Goal: Information Seeking & Learning: Compare options

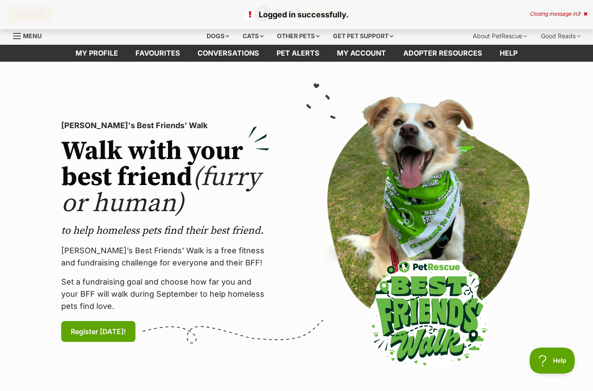
click at [221, 40] on div "Dogs" at bounding box center [218, 35] width 35 height 17
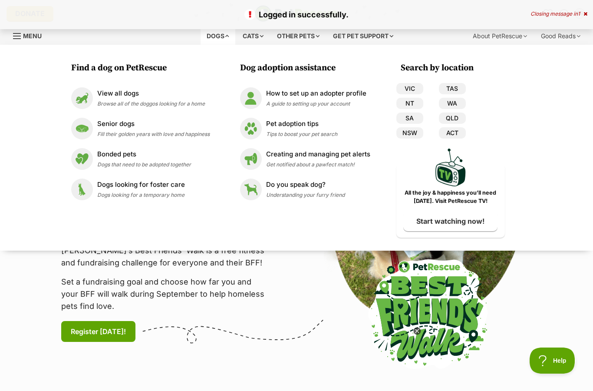
click at [457, 120] on link "QLD" at bounding box center [452, 117] width 27 height 11
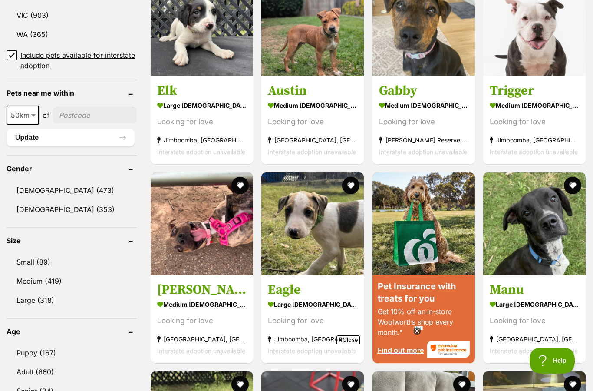
scroll to position [690, 0]
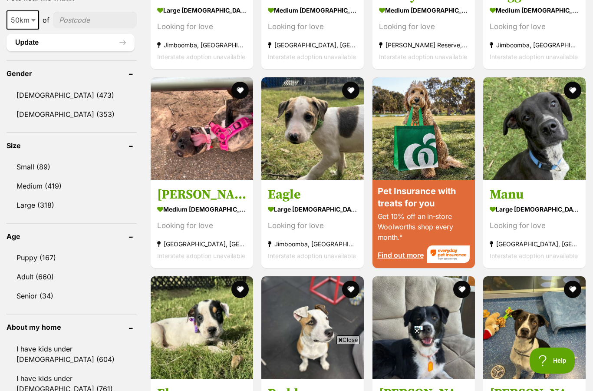
click at [33, 172] on link "Small (89)" at bounding box center [72, 167] width 130 height 18
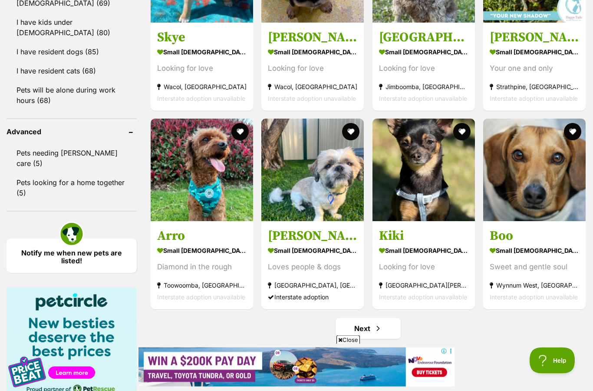
scroll to position [1046, 0]
click at [52, 43] on link "I have resident dogs (85)" at bounding box center [72, 52] width 130 height 18
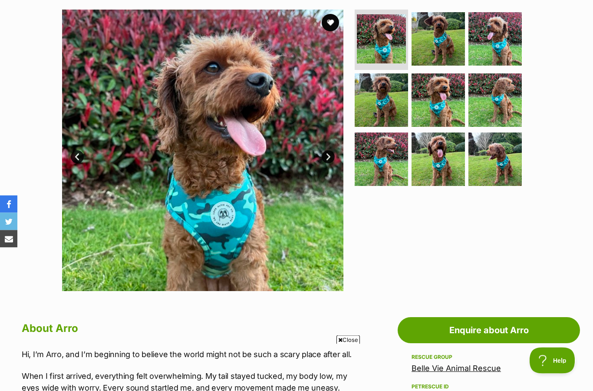
scroll to position [170, 0]
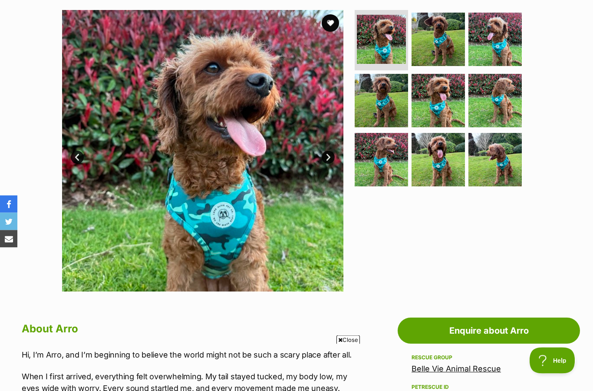
click at [330, 151] on link "Next" at bounding box center [328, 157] width 13 height 13
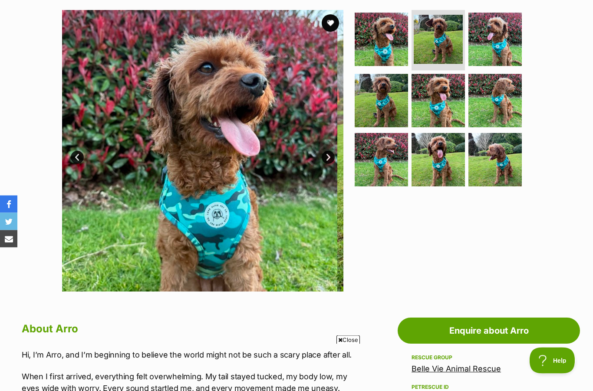
scroll to position [171, 0]
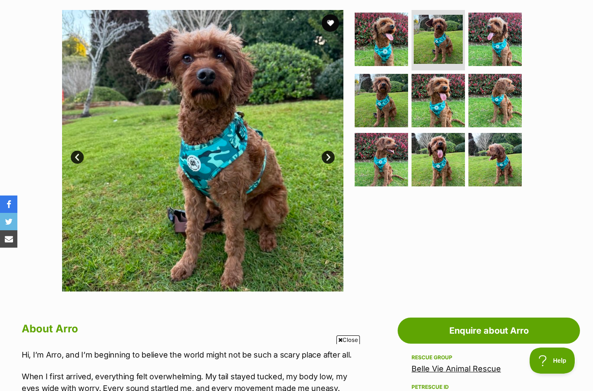
click at [334, 156] on link "Next" at bounding box center [328, 157] width 13 height 13
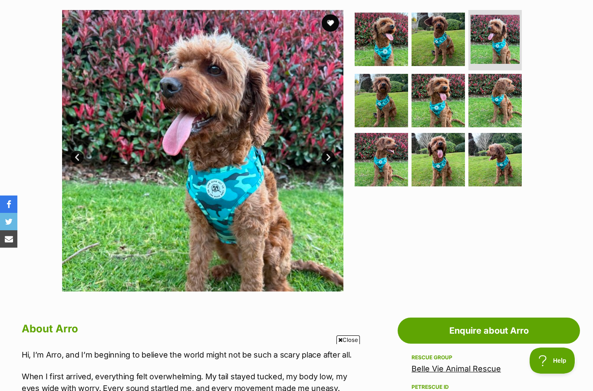
click at [334, 154] on link "Next" at bounding box center [328, 157] width 13 height 13
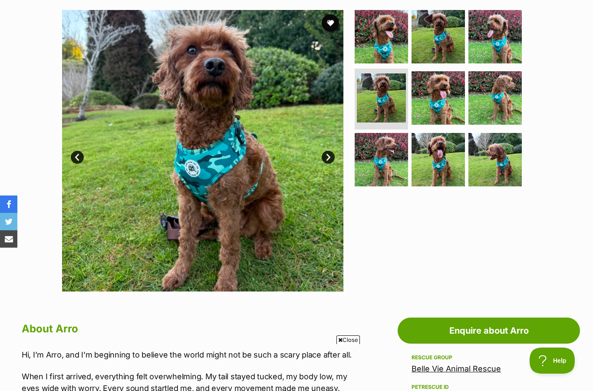
click at [332, 153] on link "Next" at bounding box center [328, 157] width 13 height 13
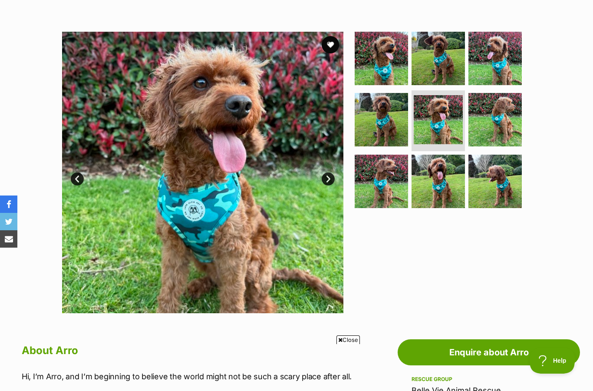
scroll to position [102, 0]
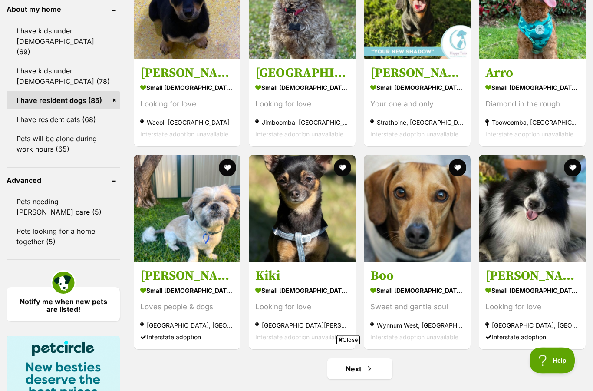
scroll to position [1030, 0]
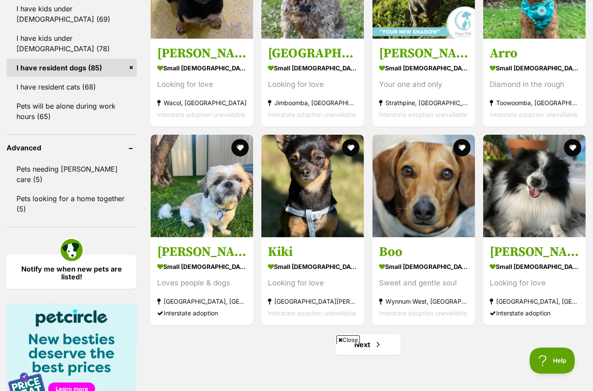
click at [56, 83] on link "I have resident cats (68)" at bounding box center [72, 87] width 130 height 18
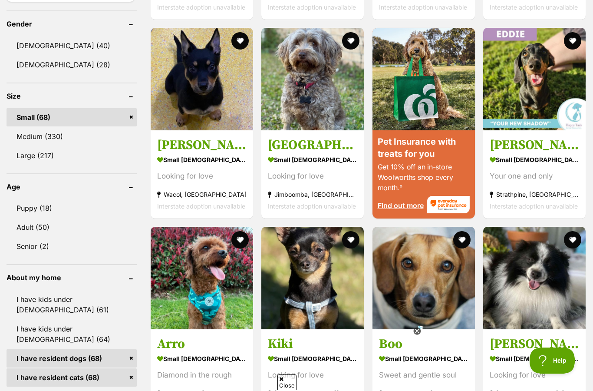
click at [520, 296] on img at bounding box center [534, 278] width 102 height 102
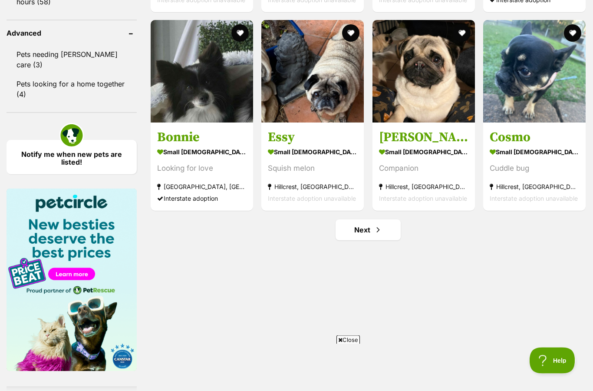
scroll to position [1144, 0]
click at [368, 228] on link "Next" at bounding box center [368, 229] width 65 height 21
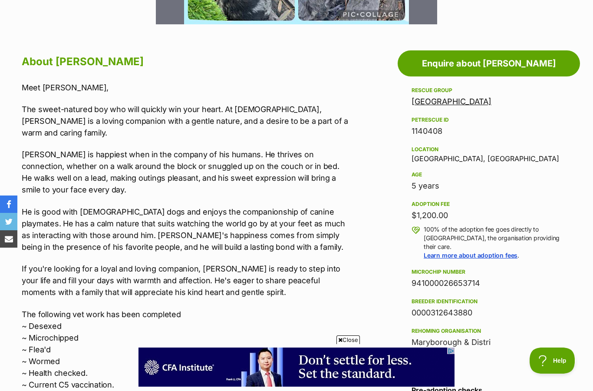
scroll to position [437, 0]
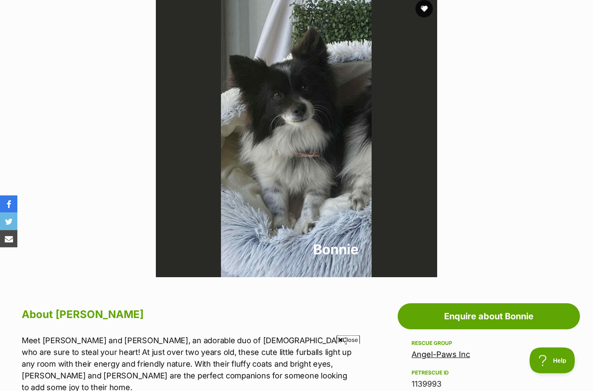
scroll to position [185, 0]
click at [418, 8] on button "favourite" at bounding box center [424, 8] width 17 height 17
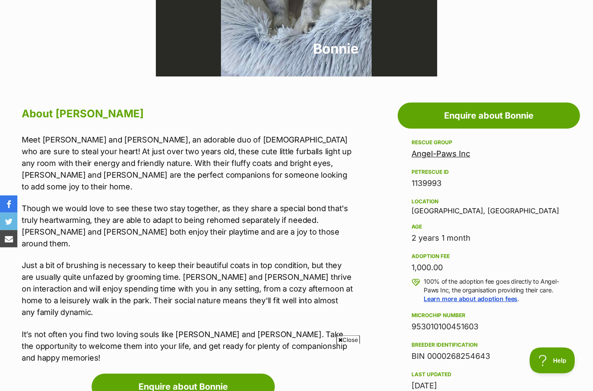
scroll to position [299, 0]
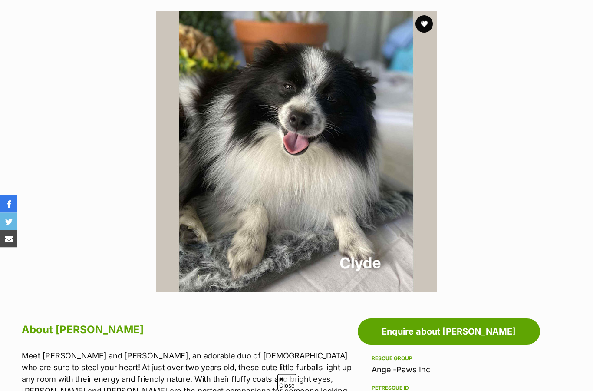
scroll to position [126, 0]
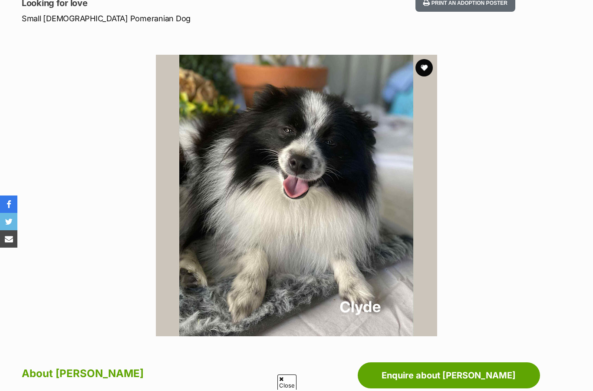
click at [427, 66] on button "favourite" at bounding box center [424, 67] width 17 height 17
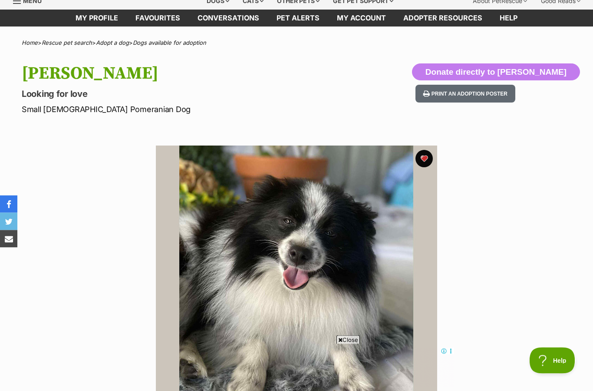
scroll to position [33, 0]
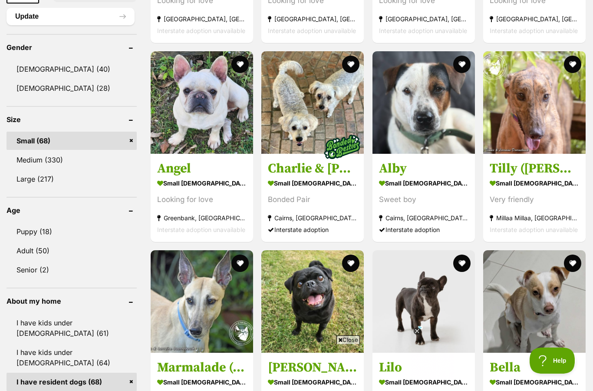
scroll to position [715, 0]
click at [132, 132] on link "Small (68)" at bounding box center [72, 141] width 130 height 18
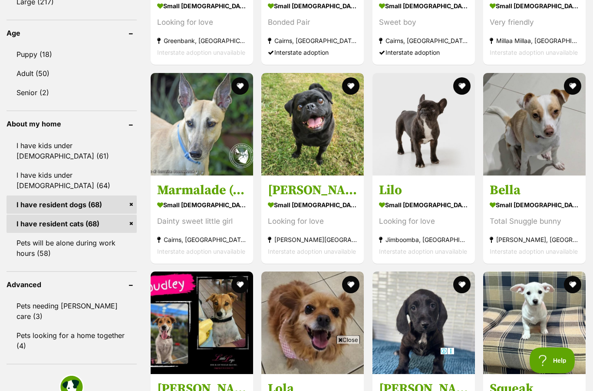
scroll to position [1057, 0]
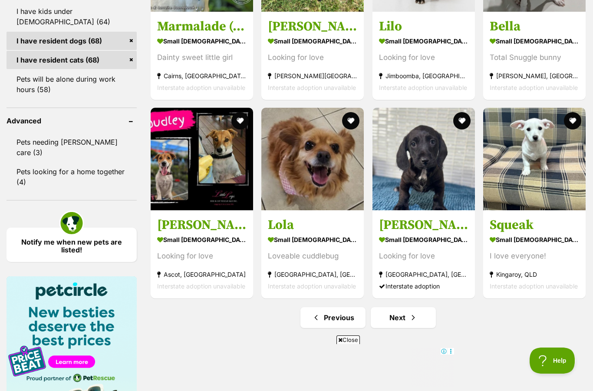
click at [407, 317] on link "Next" at bounding box center [403, 317] width 65 height 21
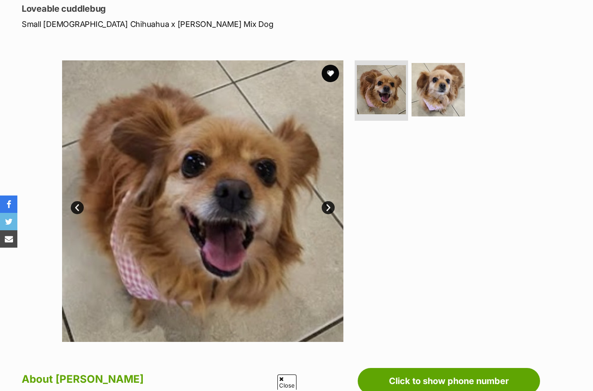
click at [331, 205] on link "Next" at bounding box center [328, 207] width 13 height 13
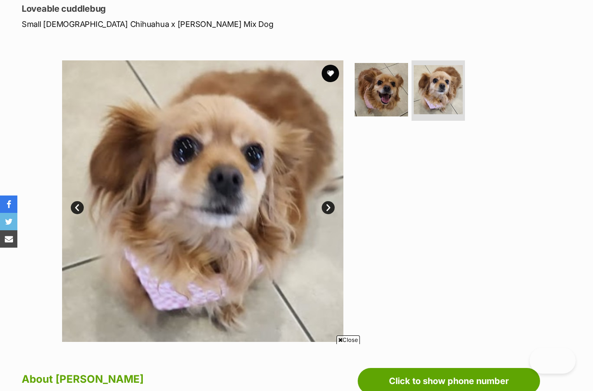
scroll to position [122, 0]
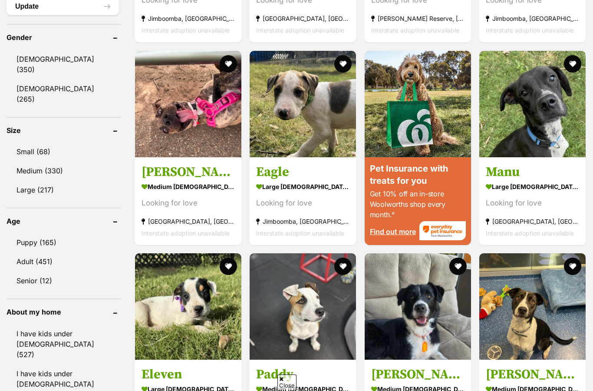
scroll to position [754, 0]
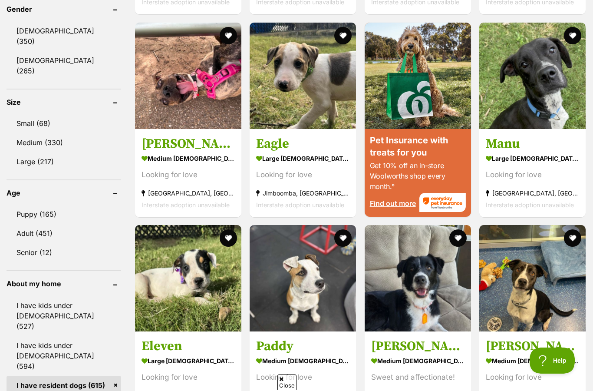
click at [38, 207] on link "Puppy (165)" at bounding box center [64, 214] width 115 height 18
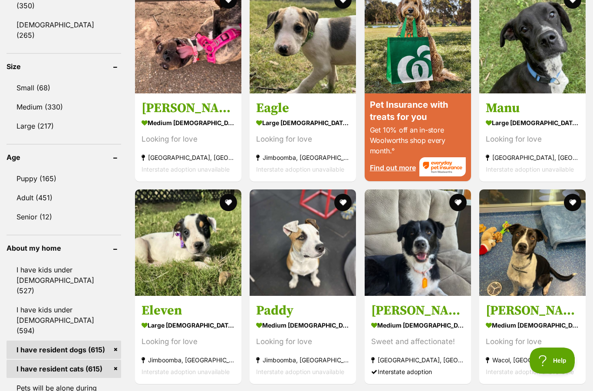
scroll to position [0, 0]
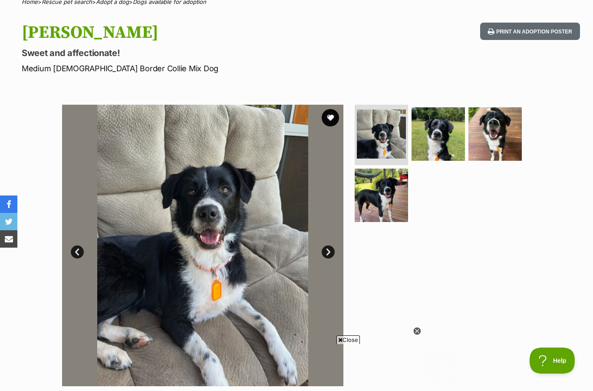
click at [330, 242] on img at bounding box center [202, 245] width 281 height 281
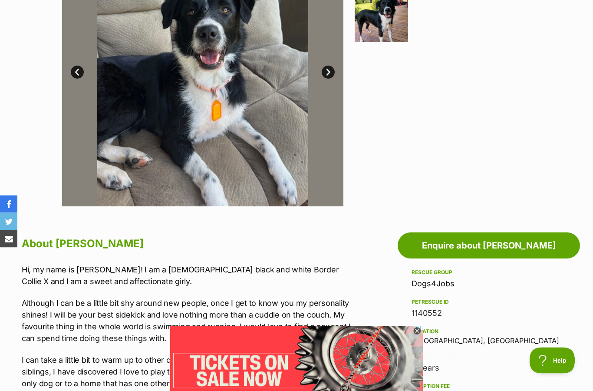
scroll to position [122, 0]
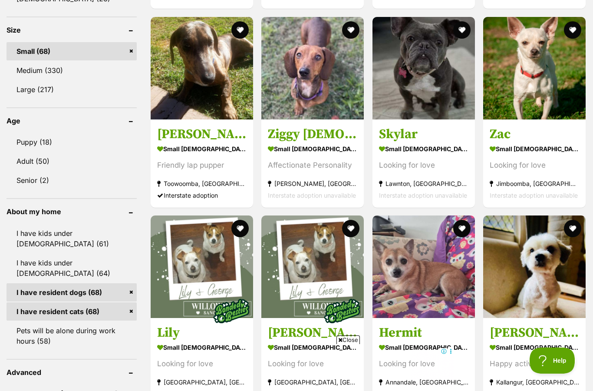
scroll to position [805, 0]
click at [40, 140] on link "Puppy (18)" at bounding box center [72, 142] width 130 height 18
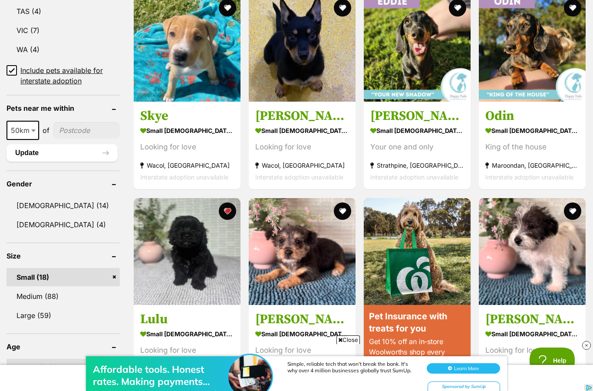
click at [96, 286] on link "Small (18)" at bounding box center [63, 277] width 113 height 18
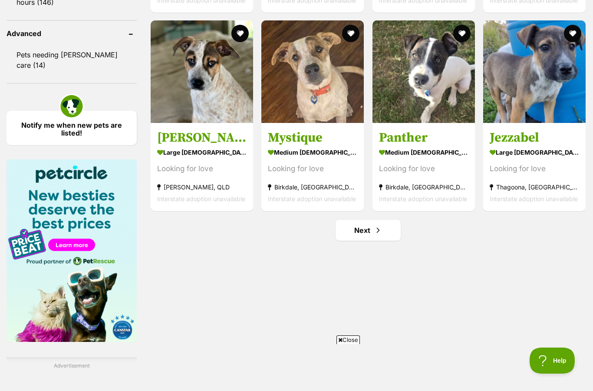
scroll to position [1214, 0]
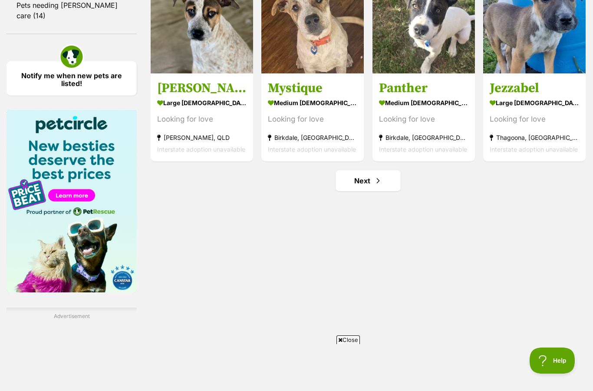
click at [367, 187] on link "Next" at bounding box center [368, 180] width 65 height 21
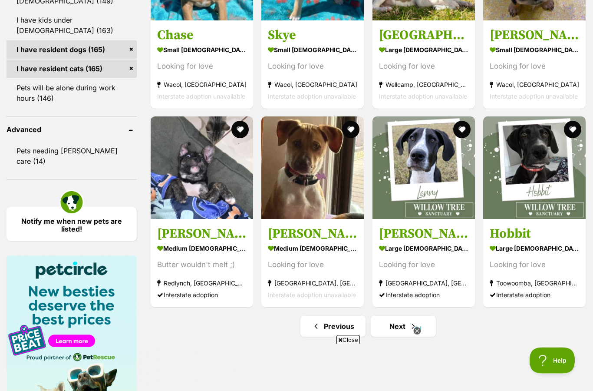
scroll to position [1069, 0]
click at [413, 330] on span "Next page" at bounding box center [413, 326] width 9 height 10
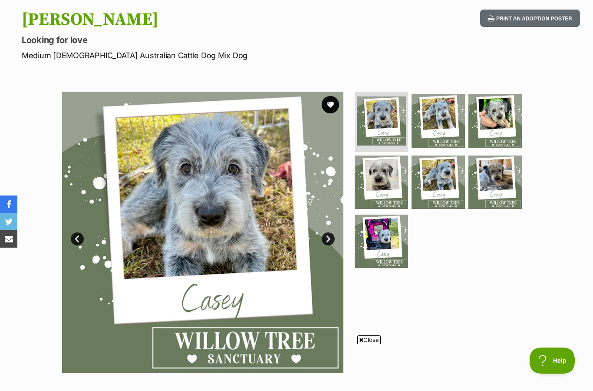
click at [332, 243] on link "Next" at bounding box center [328, 238] width 13 height 13
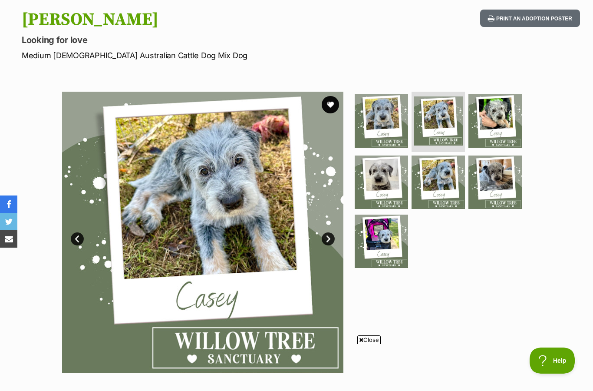
click at [329, 232] on link "Next" at bounding box center [328, 238] width 13 height 13
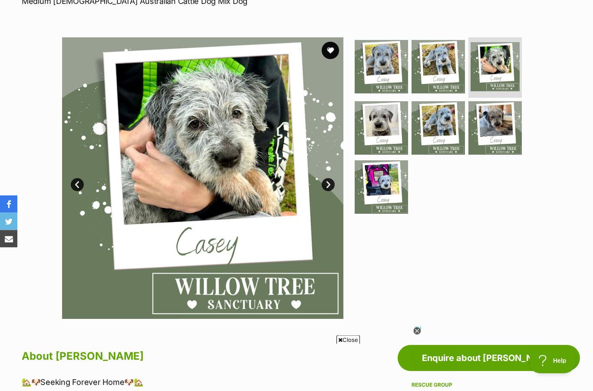
scroll to position [118, 0]
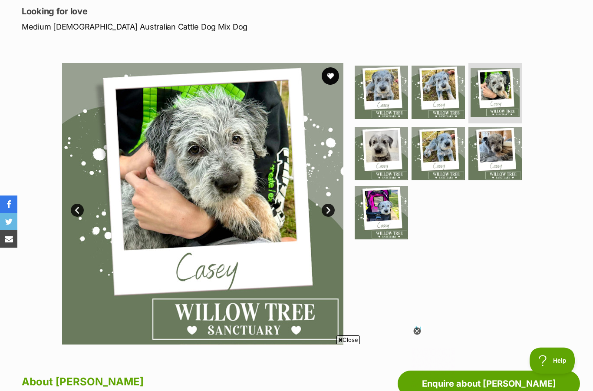
click at [329, 207] on link "Next" at bounding box center [328, 210] width 13 height 13
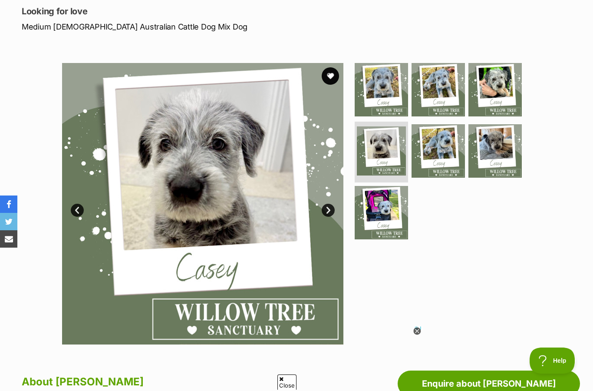
click at [330, 77] on button "favourite" at bounding box center [330, 75] width 17 height 17
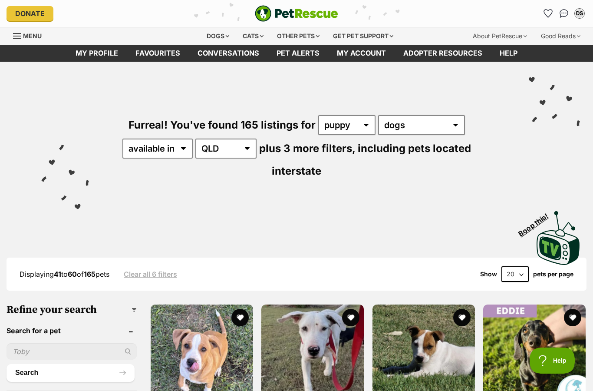
click at [550, 14] on icon "Favourites" at bounding box center [548, 14] width 8 height 8
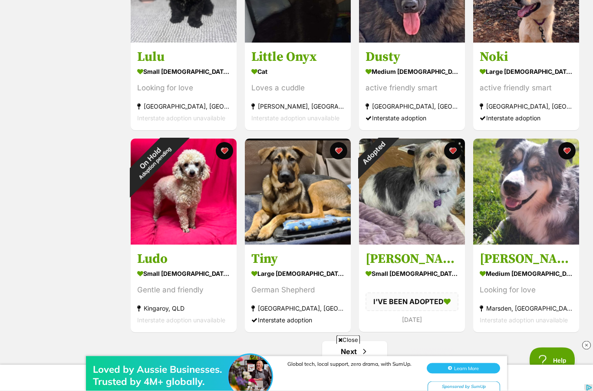
scroll to position [848, 0]
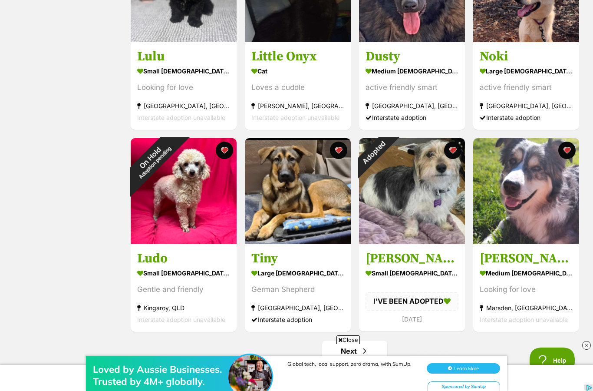
click at [388, 150] on div "Adopted" at bounding box center [373, 152] width 29 height 29
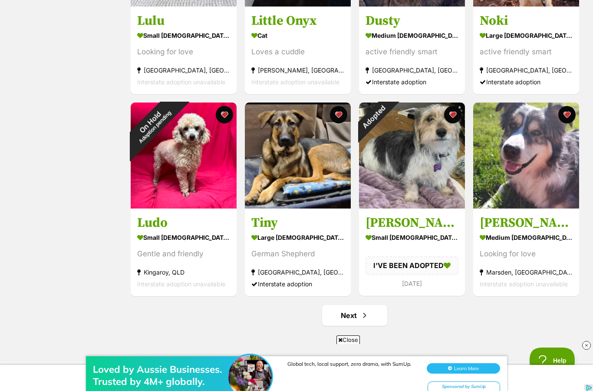
click at [231, 115] on button "favourite" at bounding box center [224, 114] width 17 height 17
click at [355, 314] on link "Next" at bounding box center [354, 315] width 65 height 21
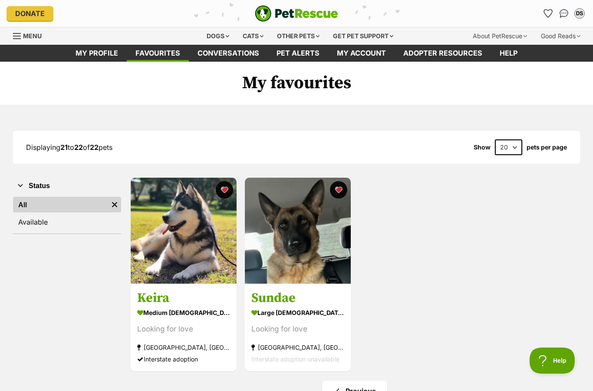
click at [30, 219] on link "Available" at bounding box center [67, 222] width 108 height 16
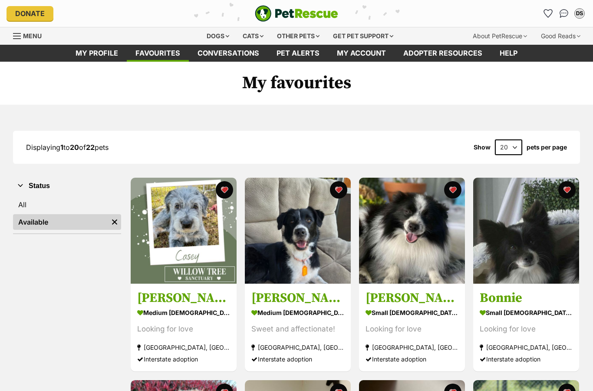
click at [30, 200] on link "All" at bounding box center [67, 205] width 108 height 16
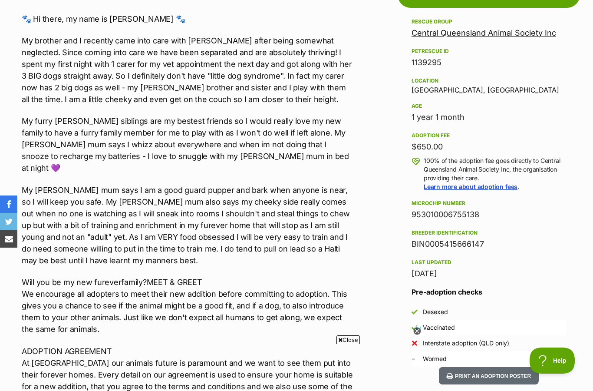
scroll to position [132, 0]
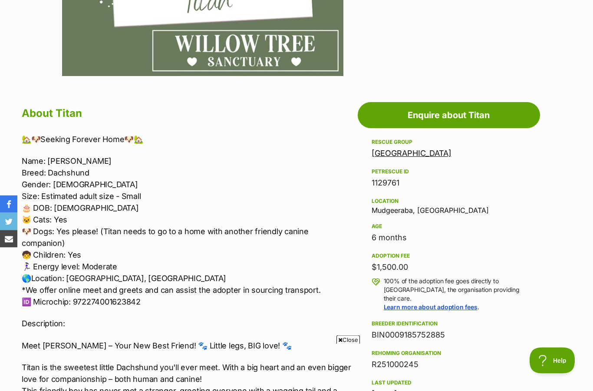
scroll to position [386, 0]
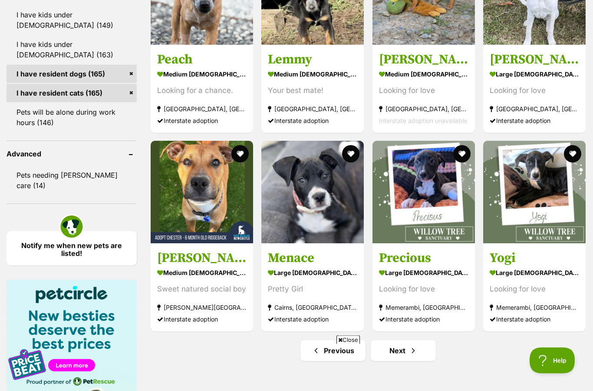
scroll to position [1083, 0]
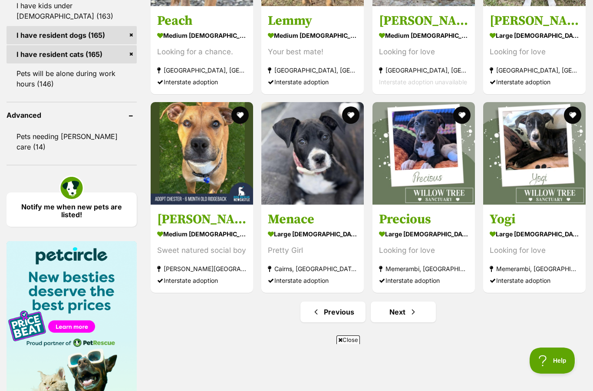
click at [406, 311] on link "Next" at bounding box center [403, 311] width 65 height 21
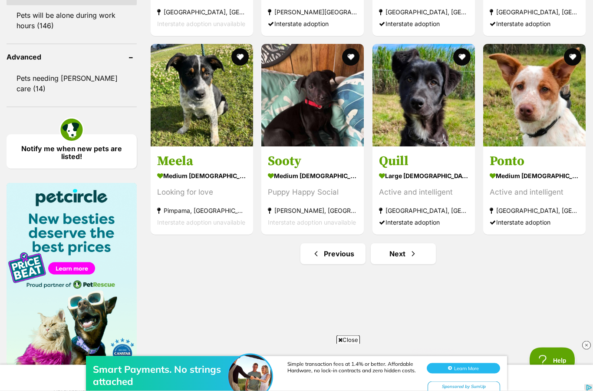
scroll to position [1148, 0]
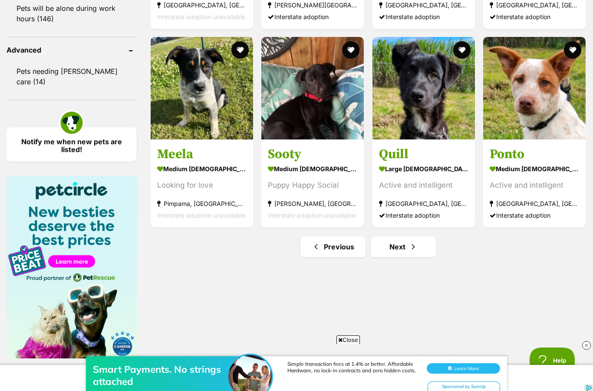
click at [402, 247] on link "Next" at bounding box center [403, 246] width 65 height 21
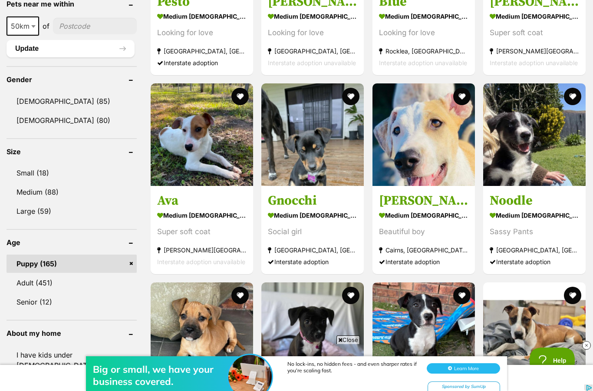
scroll to position [761, 0]
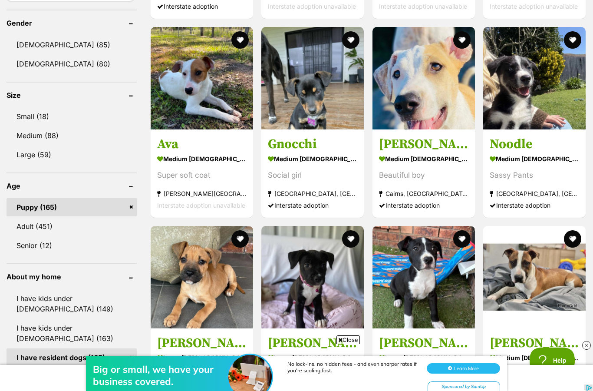
click at [39, 225] on link "Adult (451)" at bounding box center [72, 226] width 130 height 18
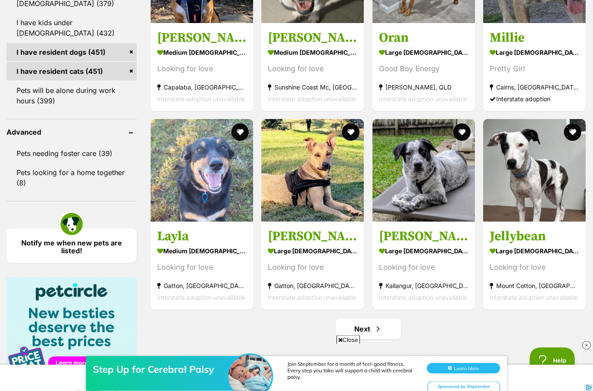
scroll to position [1066, 0]
click at [372, 331] on link "Next" at bounding box center [368, 328] width 65 height 21
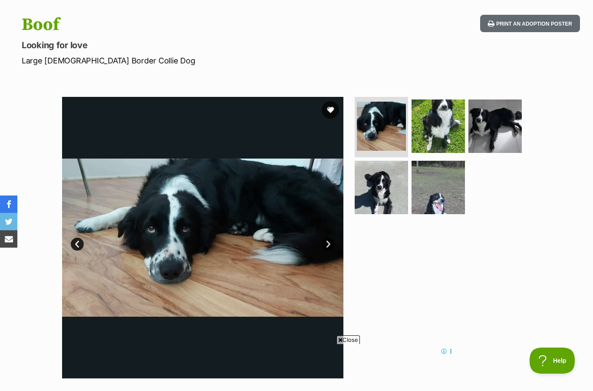
scroll to position [76, 0]
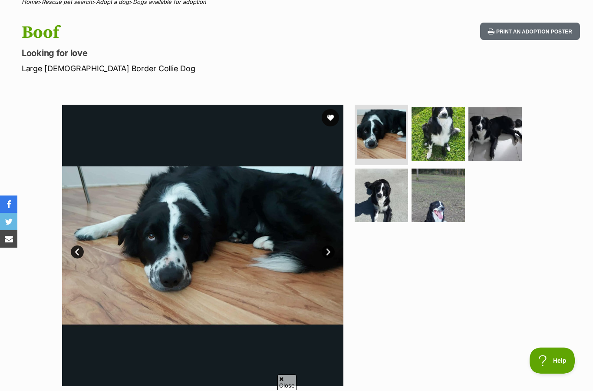
click at [334, 249] on link "Next" at bounding box center [328, 251] width 13 height 13
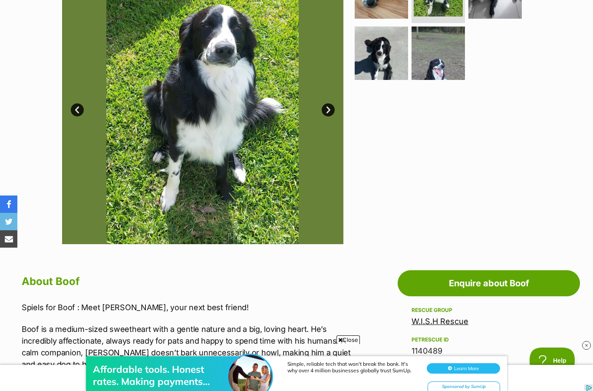
scroll to position [136, 0]
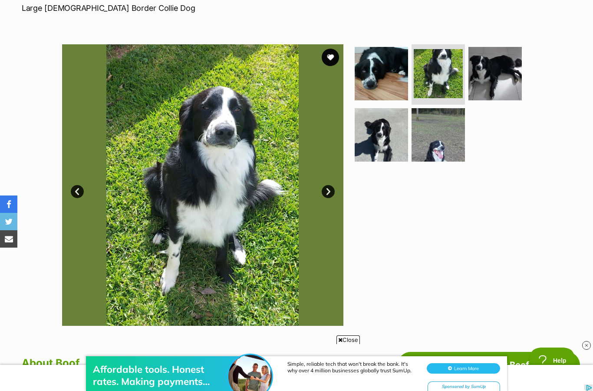
click at [337, 55] on button "favourite" at bounding box center [330, 57] width 17 height 17
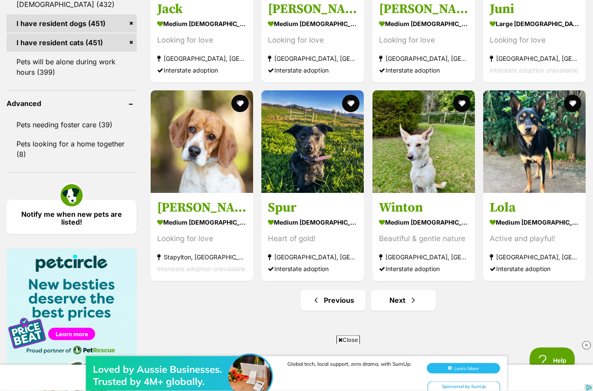
scroll to position [1095, 0]
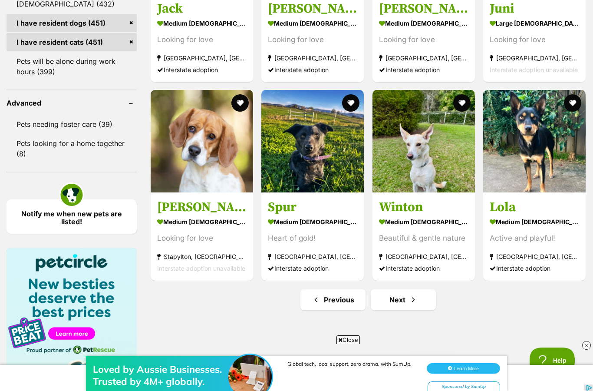
click at [400, 308] on link "Next" at bounding box center [403, 299] width 65 height 21
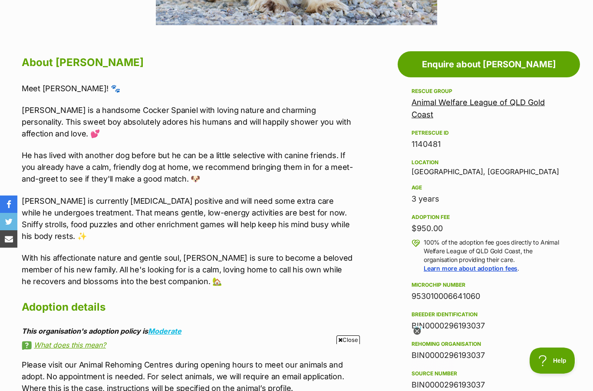
scroll to position [426, 0]
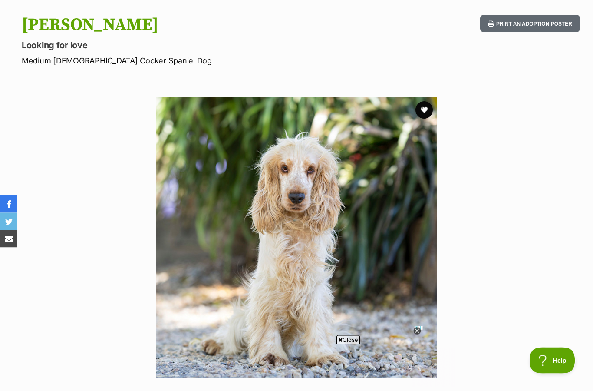
click at [428, 112] on button "favourite" at bounding box center [424, 110] width 17 height 17
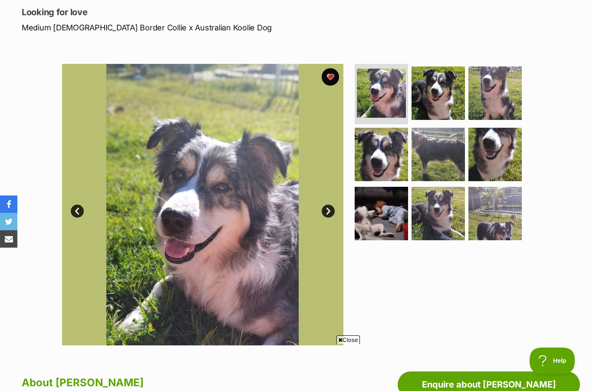
click at [330, 207] on link "Next" at bounding box center [328, 211] width 13 height 13
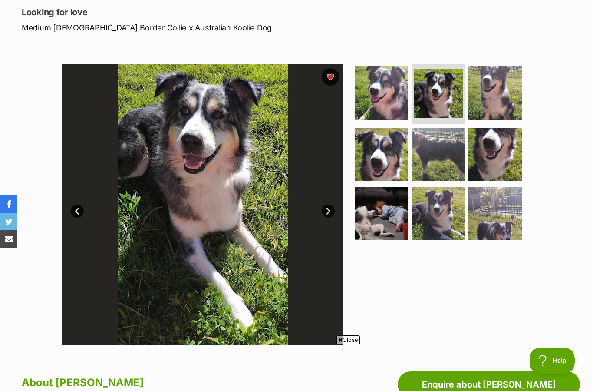
click at [328, 211] on link "Next" at bounding box center [328, 211] width 13 height 13
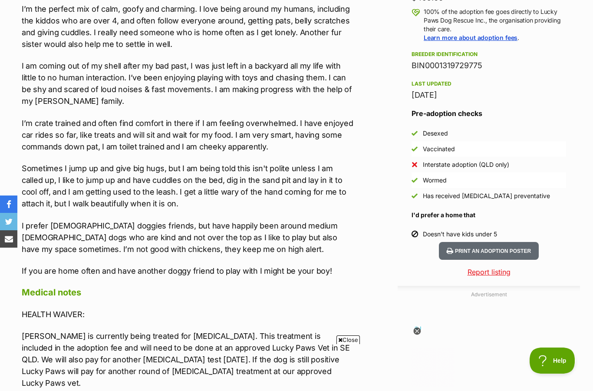
scroll to position [655, 0]
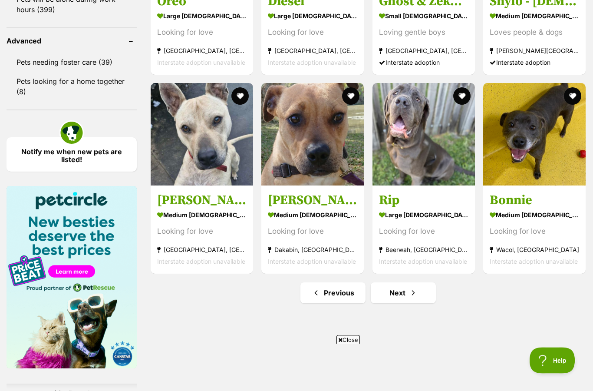
scroll to position [1157, 0]
click at [408, 295] on link "Next" at bounding box center [403, 292] width 65 height 21
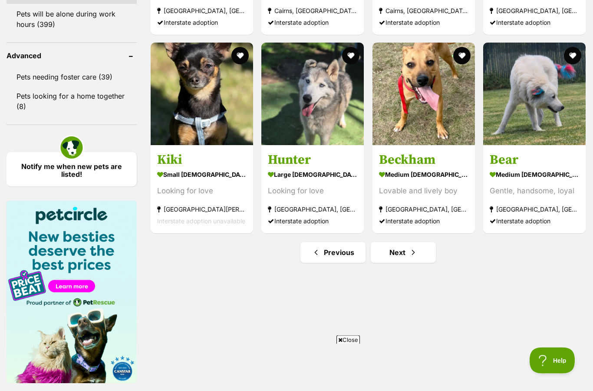
scroll to position [1143, 0]
click at [405, 255] on link "Next" at bounding box center [403, 252] width 65 height 21
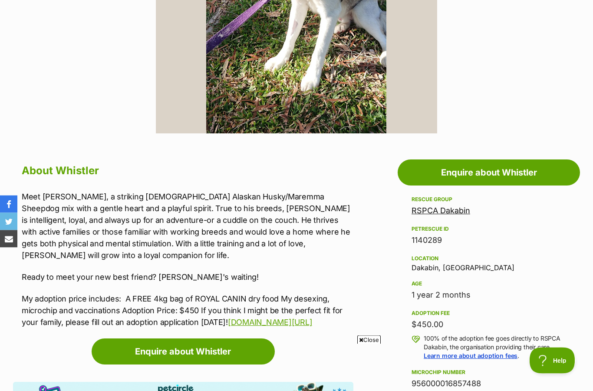
scroll to position [329, 0]
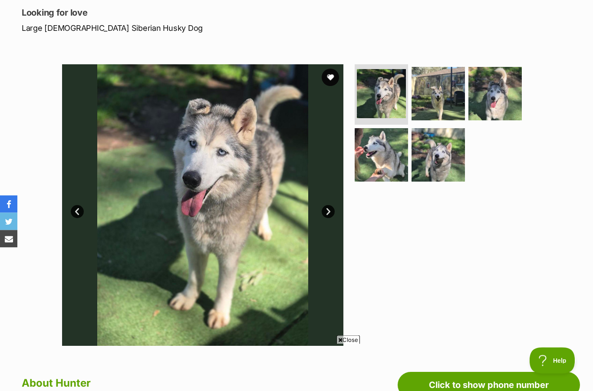
scroll to position [119, 0]
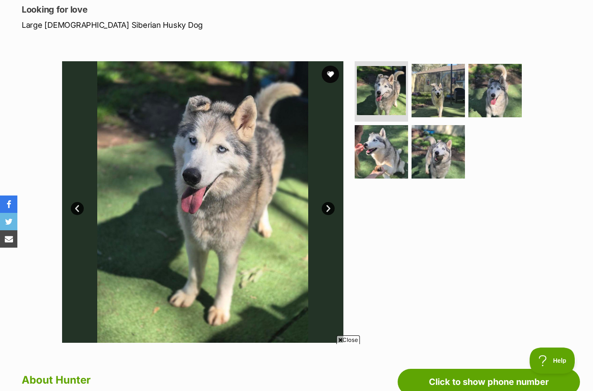
click at [340, 206] on img at bounding box center [202, 201] width 281 height 281
click at [332, 203] on link "Next" at bounding box center [328, 208] width 13 height 13
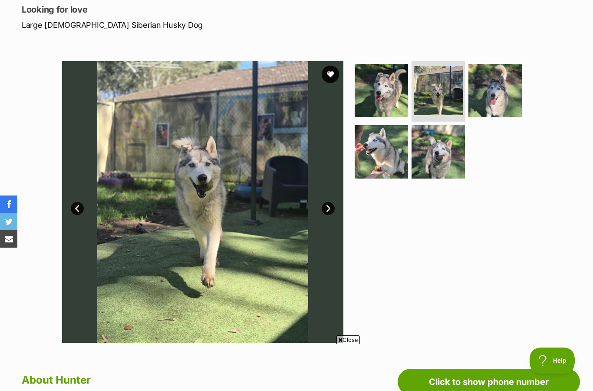
click at [332, 209] on link "Next" at bounding box center [328, 208] width 13 height 13
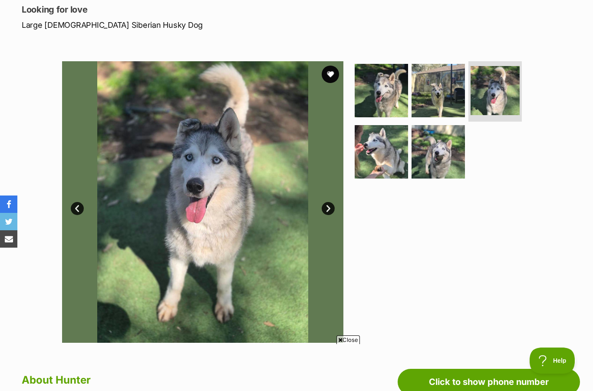
click at [331, 204] on link "Next" at bounding box center [328, 208] width 13 height 13
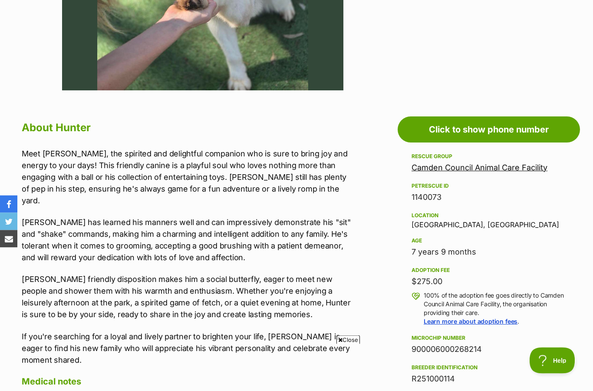
scroll to position [372, 0]
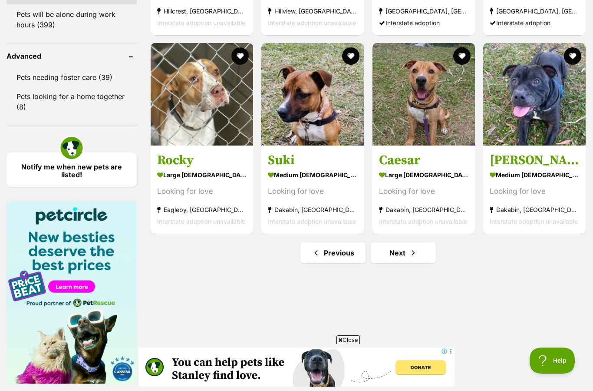
scroll to position [1154, 0]
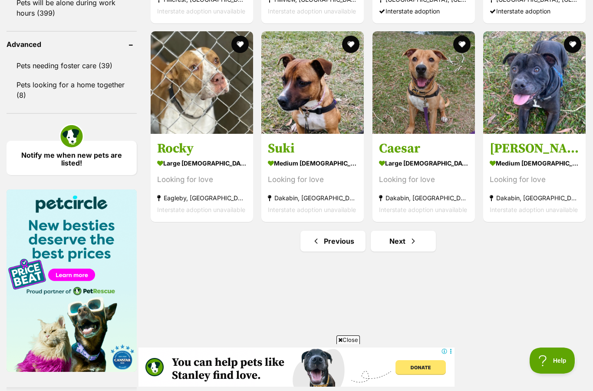
click at [399, 239] on link "Next" at bounding box center [403, 241] width 65 height 21
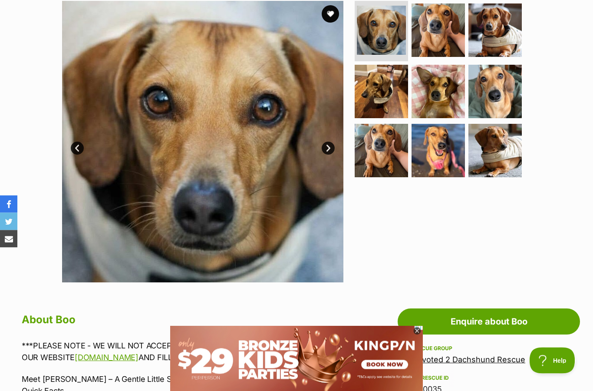
scroll to position [180, 0]
click at [330, 142] on link "Next" at bounding box center [328, 148] width 13 height 13
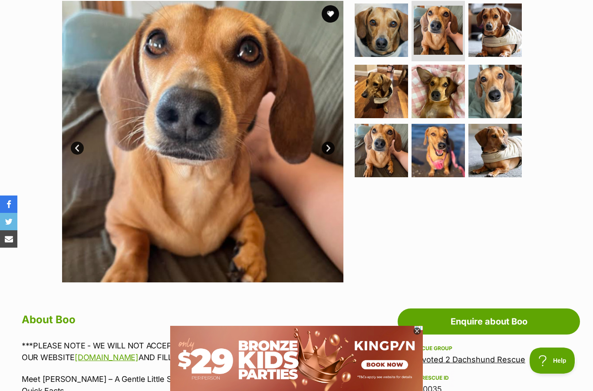
click at [329, 145] on link "Next" at bounding box center [328, 148] width 13 height 13
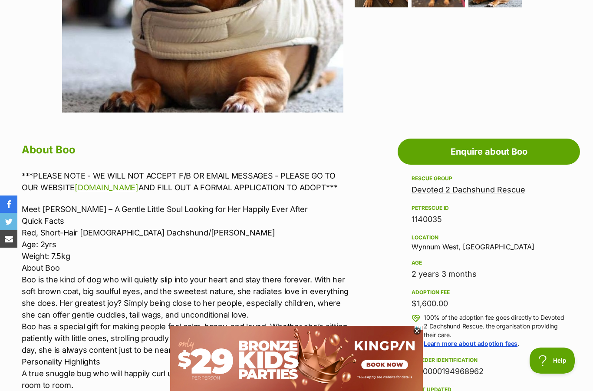
scroll to position [361, 0]
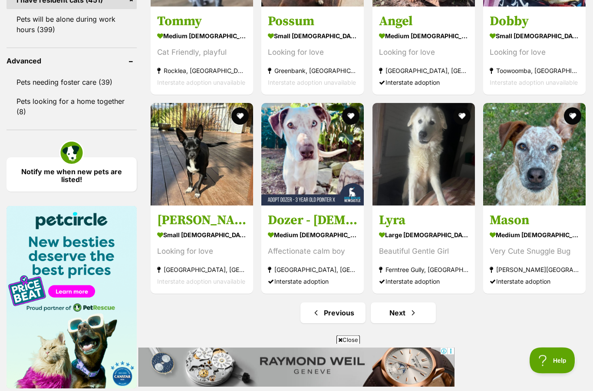
scroll to position [1138, 0]
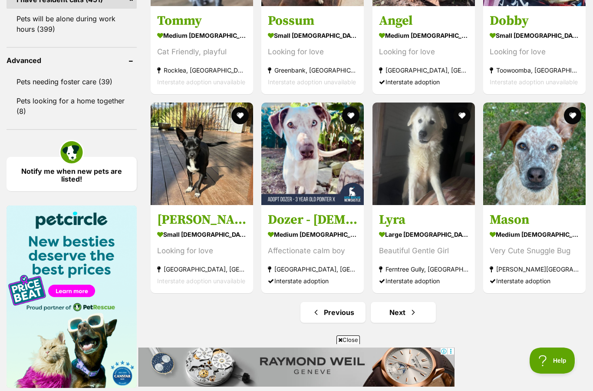
click at [408, 310] on link "Next" at bounding box center [403, 312] width 65 height 21
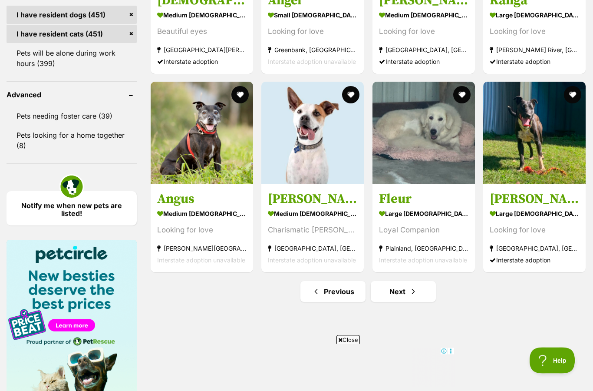
scroll to position [1103, 0]
click at [406, 290] on link "Next" at bounding box center [403, 291] width 65 height 21
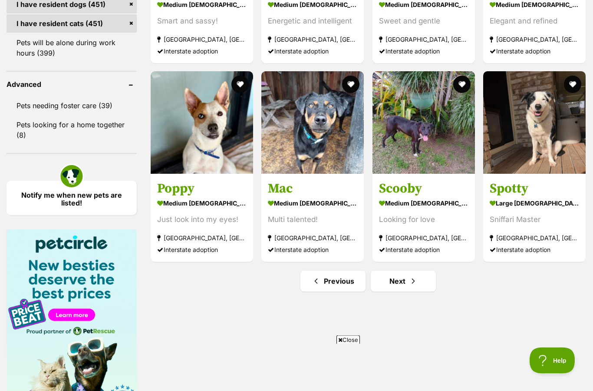
scroll to position [1114, 0]
click at [407, 284] on link "Next" at bounding box center [403, 281] width 65 height 21
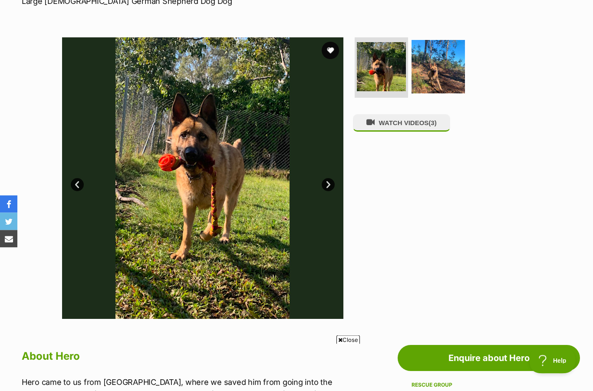
click at [328, 181] on link "Next" at bounding box center [328, 184] width 13 height 13
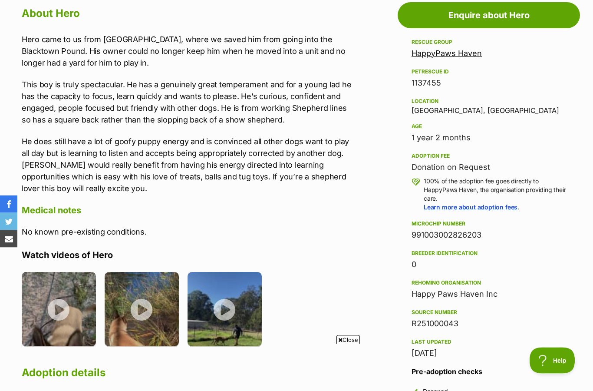
scroll to position [486, 0]
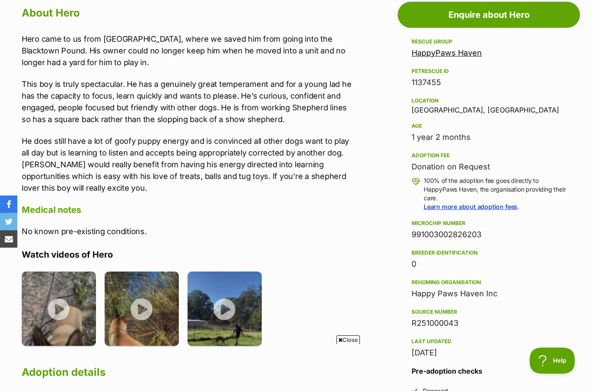
click at [61, 308] on img at bounding box center [59, 308] width 74 height 74
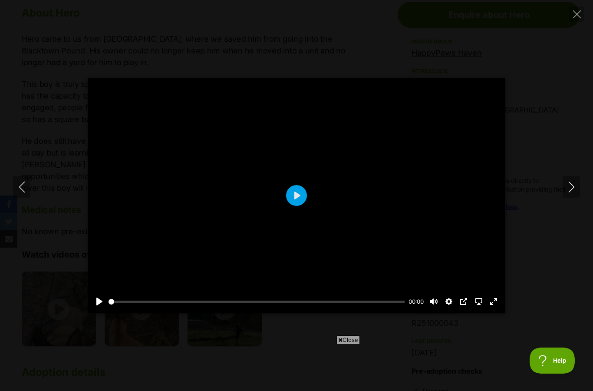
scroll to position [0, 0]
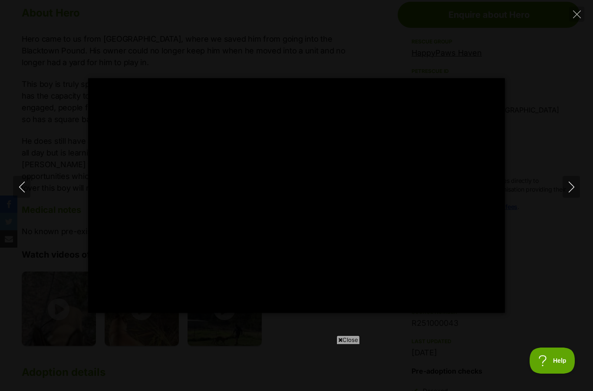
click at [573, 15] on icon "Close" at bounding box center [577, 14] width 8 height 8
type input "40.97"
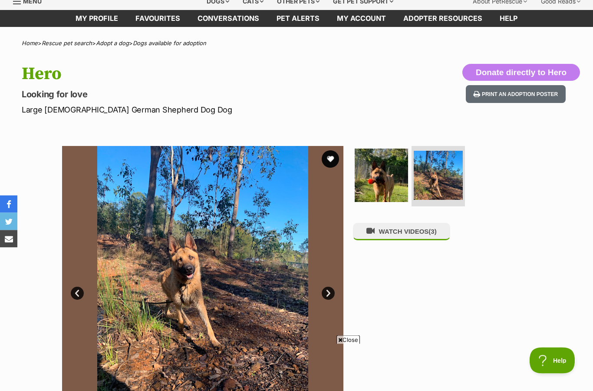
click at [334, 156] on button "favourite" at bounding box center [330, 159] width 17 height 17
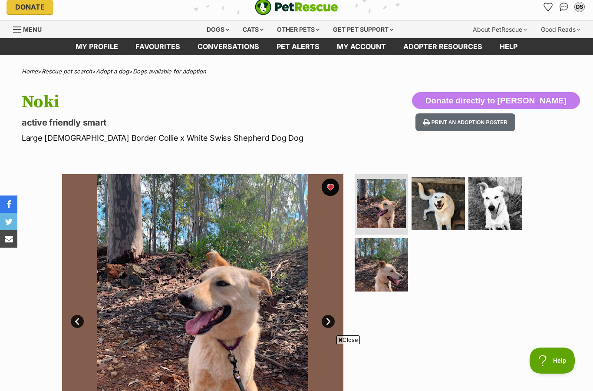
scroll to position [96, 0]
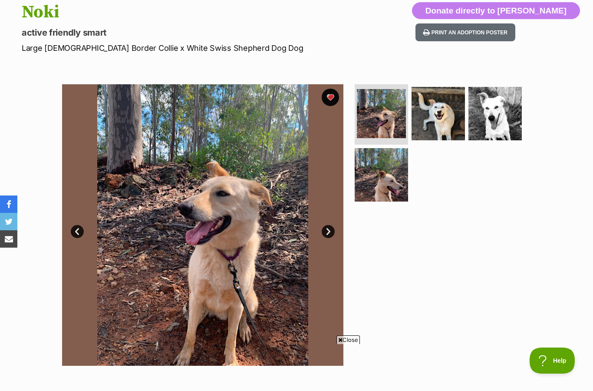
click at [333, 230] on link "Next" at bounding box center [328, 231] width 13 height 13
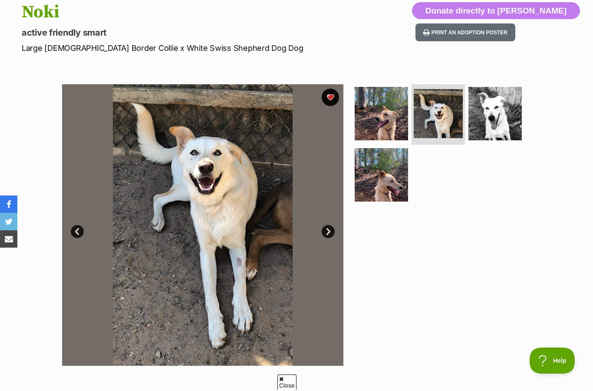
scroll to position [0, 0]
click at [333, 226] on link "Next" at bounding box center [328, 231] width 13 height 13
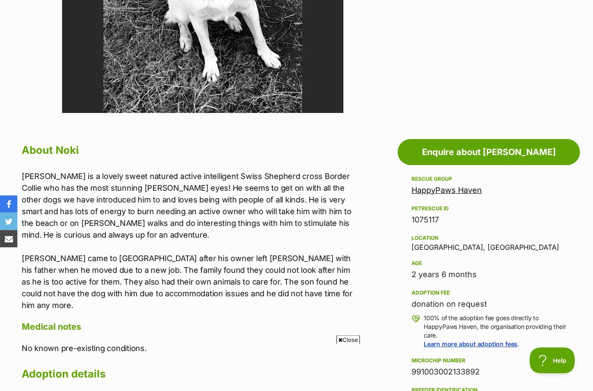
scroll to position [355, 0]
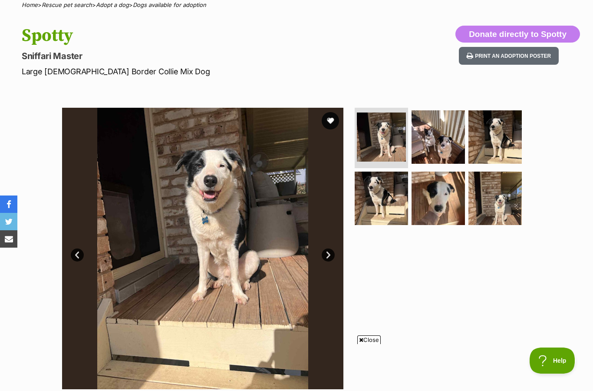
click at [328, 251] on link "Next" at bounding box center [328, 254] width 13 height 13
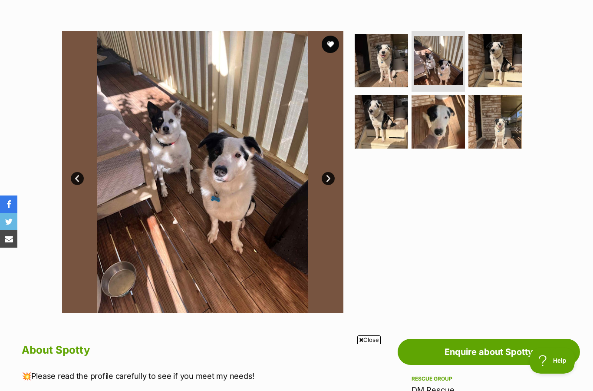
scroll to position [148, 0]
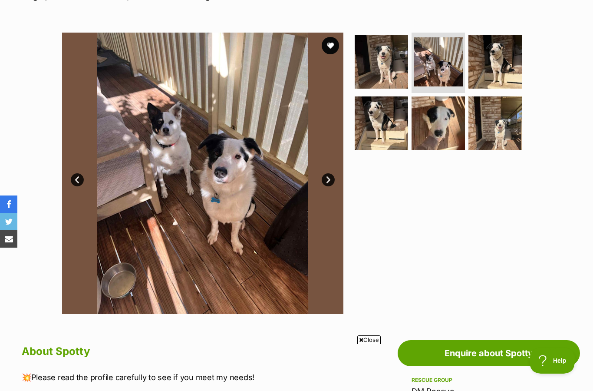
click at [78, 175] on link "Prev" at bounding box center [77, 179] width 13 height 13
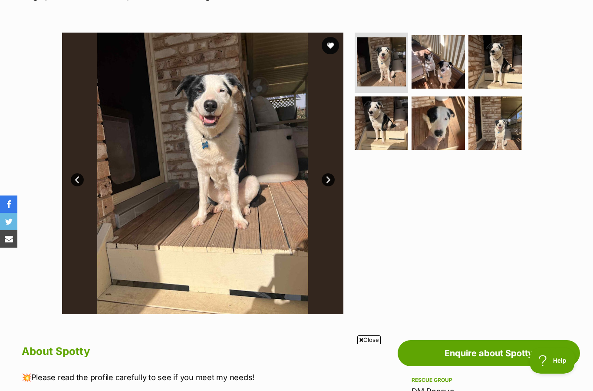
click at [324, 175] on link "Next" at bounding box center [328, 179] width 13 height 13
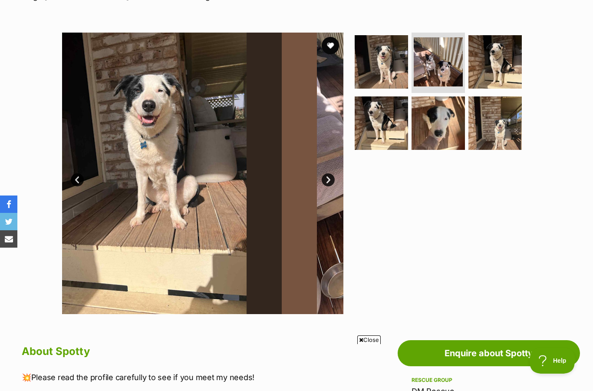
scroll to position [0, 0]
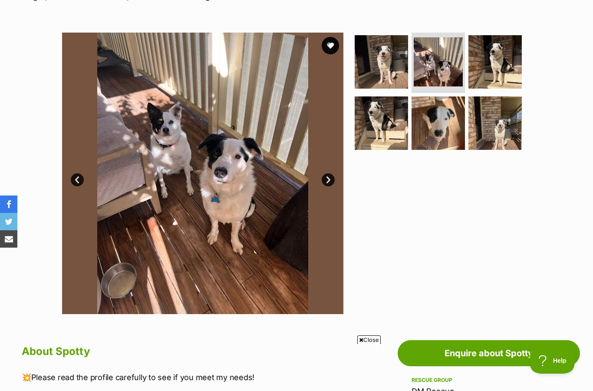
click at [332, 175] on link "Next" at bounding box center [328, 179] width 13 height 13
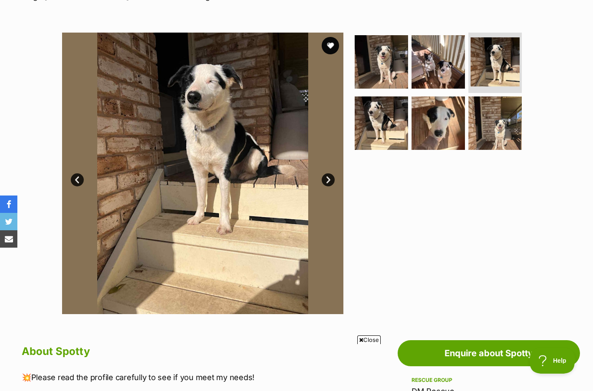
click at [324, 179] on link "Next" at bounding box center [328, 179] width 13 height 13
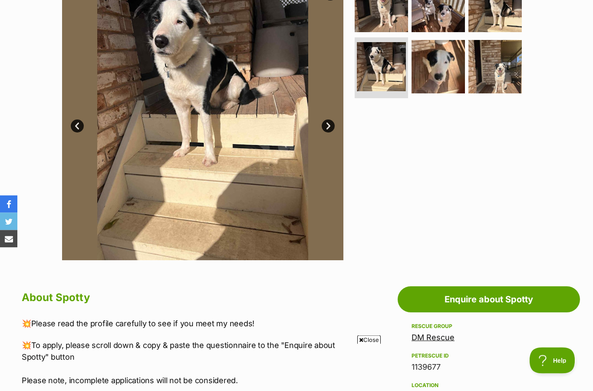
scroll to position [176, 0]
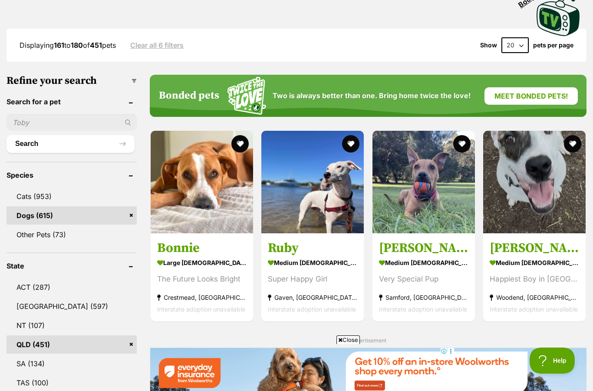
scroll to position [223, 0]
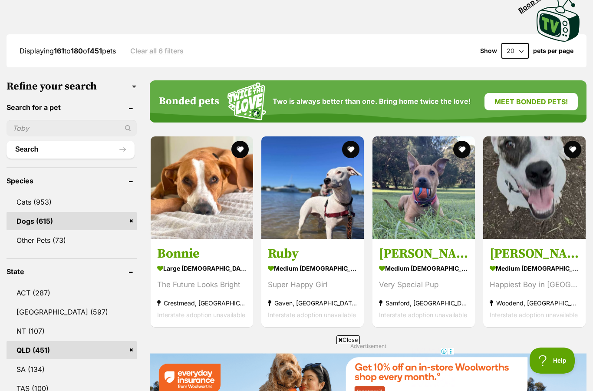
click at [43, 201] on link "Cats (953)" at bounding box center [72, 202] width 130 height 18
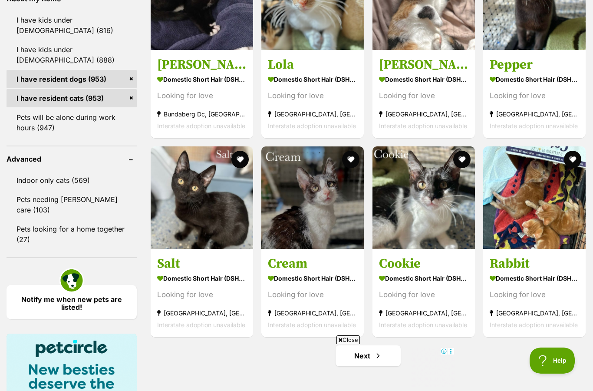
scroll to position [1023, 0]
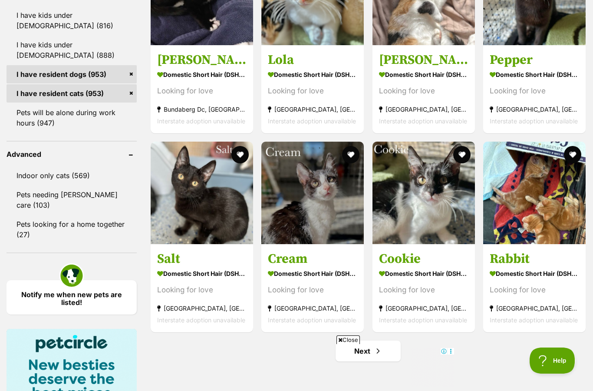
click at [370, 353] on link "Next" at bounding box center [368, 350] width 65 height 21
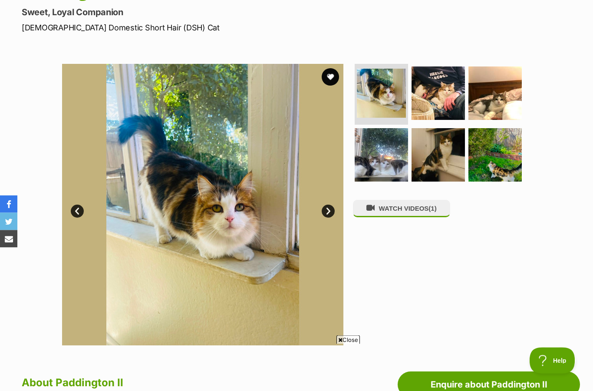
scroll to position [117, 0]
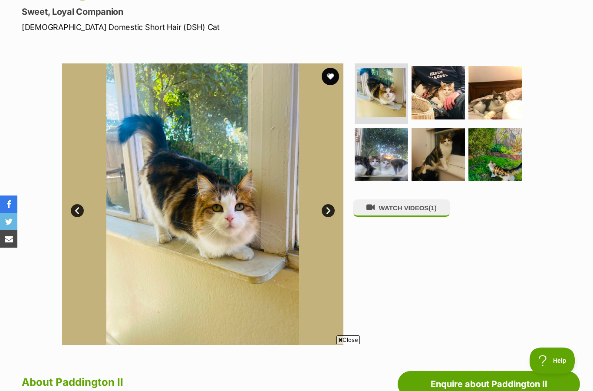
click at [327, 212] on link "Next" at bounding box center [328, 210] width 13 height 13
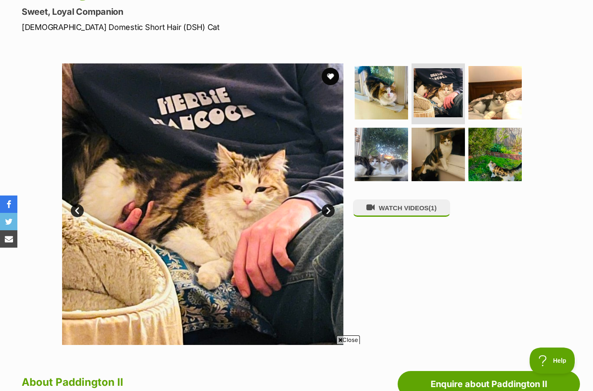
click at [328, 211] on link "Next" at bounding box center [328, 210] width 13 height 13
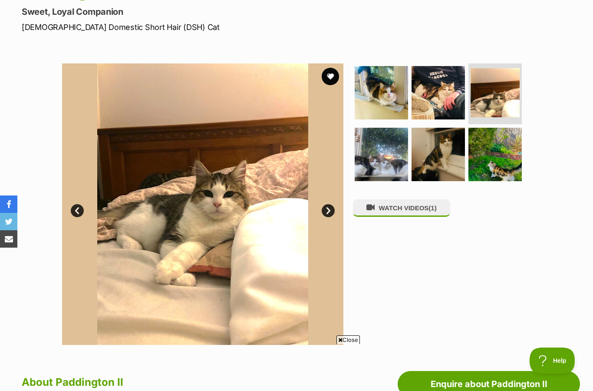
click at [324, 206] on link "Next" at bounding box center [328, 210] width 13 height 13
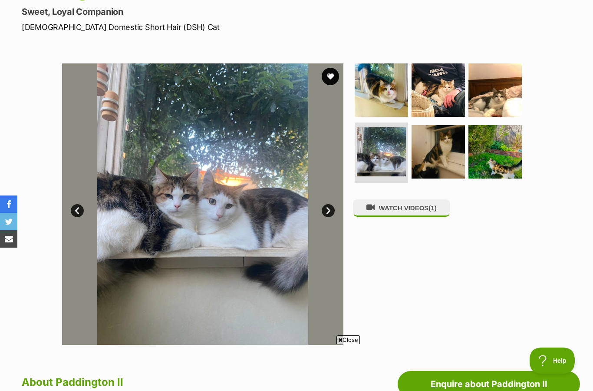
click at [326, 212] on link "Next" at bounding box center [328, 210] width 13 height 13
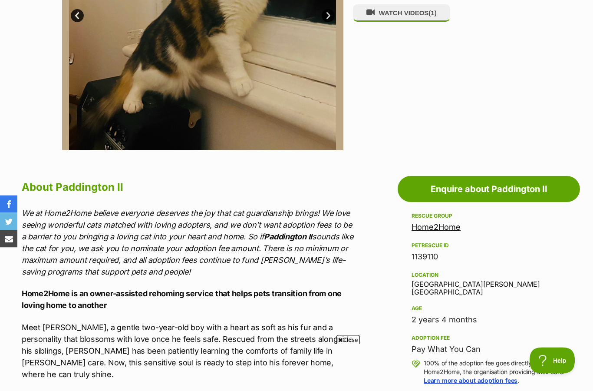
scroll to position [312, 0]
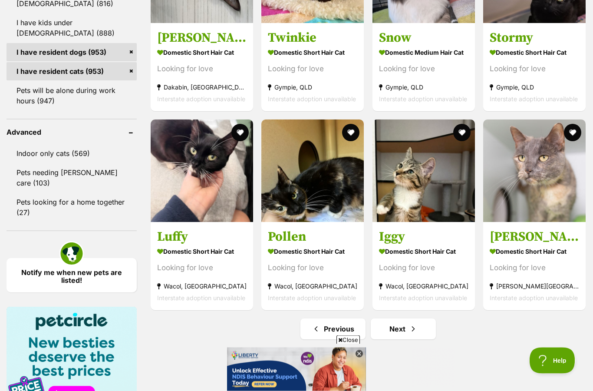
scroll to position [1045, 0]
click at [396, 333] on link "Next" at bounding box center [403, 328] width 65 height 21
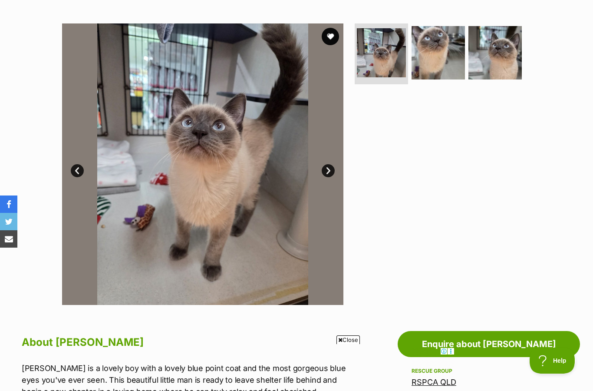
click at [328, 168] on link "Next" at bounding box center [328, 170] width 13 height 13
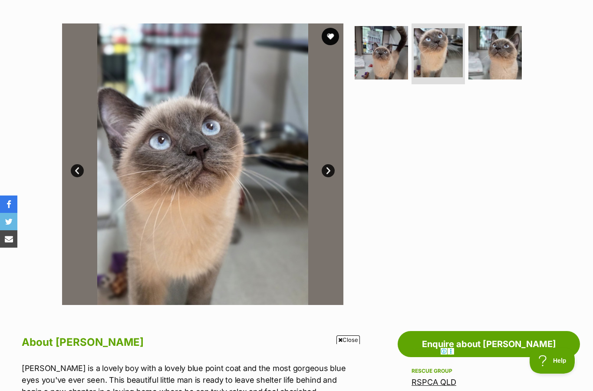
click at [331, 168] on link "Next" at bounding box center [328, 170] width 13 height 13
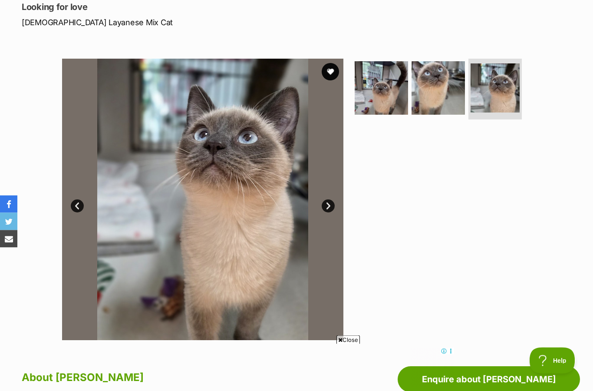
scroll to position [122, 0]
click at [331, 70] on button "favourite" at bounding box center [330, 71] width 17 height 17
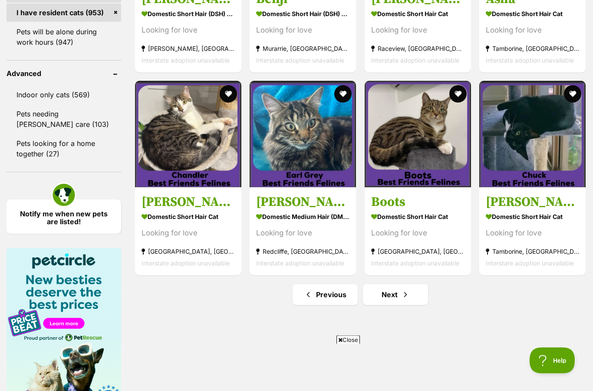
scroll to position [1156, 0]
click at [388, 305] on link "Next" at bounding box center [395, 294] width 65 height 21
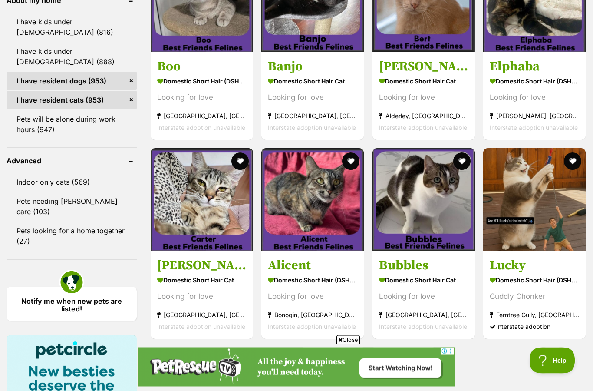
scroll to position [1017, 0]
click at [412, 355] on span "Next page" at bounding box center [413, 357] width 9 height 10
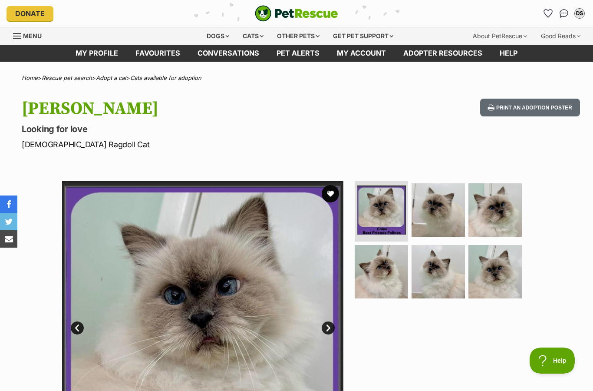
click at [545, 15] on icon "Favourites" at bounding box center [548, 13] width 9 height 9
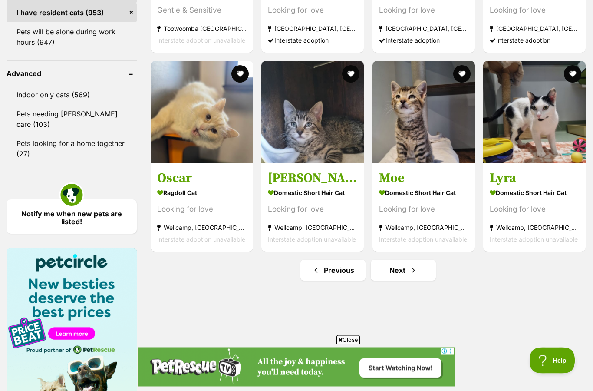
scroll to position [1104, 0]
click at [410, 268] on span "Next page" at bounding box center [413, 270] width 9 height 10
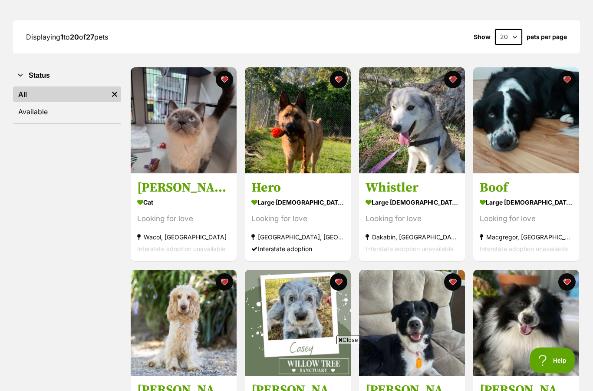
scroll to position [125, 0]
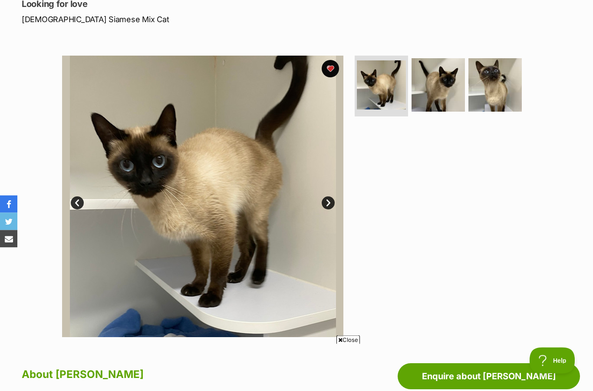
scroll to position [125, 0]
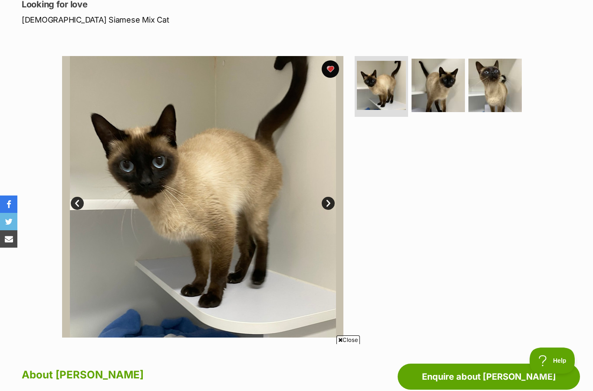
click at [330, 203] on link "Next" at bounding box center [328, 203] width 13 height 13
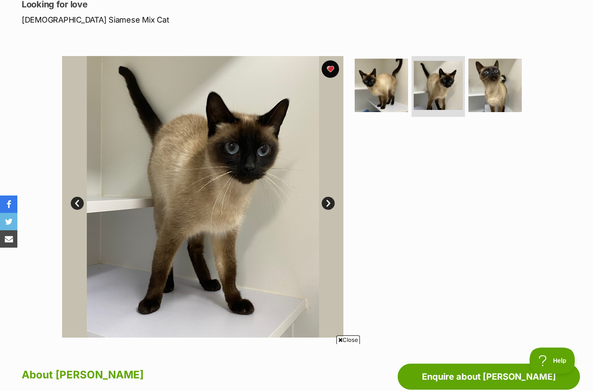
click at [328, 197] on link "Next" at bounding box center [328, 203] width 13 height 13
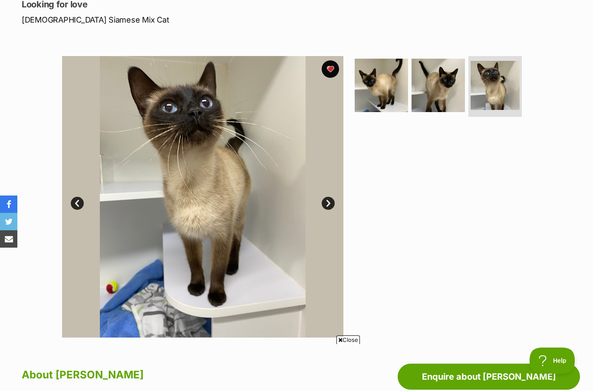
click at [328, 199] on link "Next" at bounding box center [328, 203] width 13 height 13
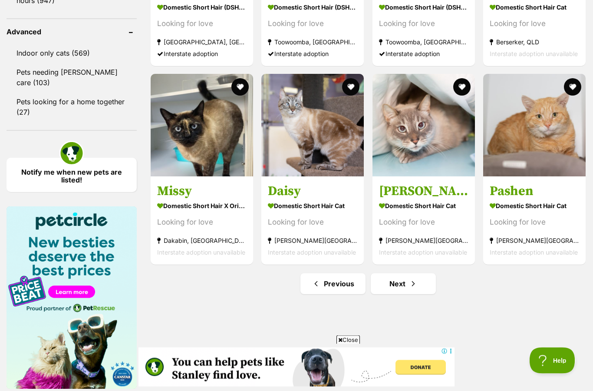
scroll to position [1146, 0]
click at [402, 282] on link "Next" at bounding box center [403, 283] width 65 height 21
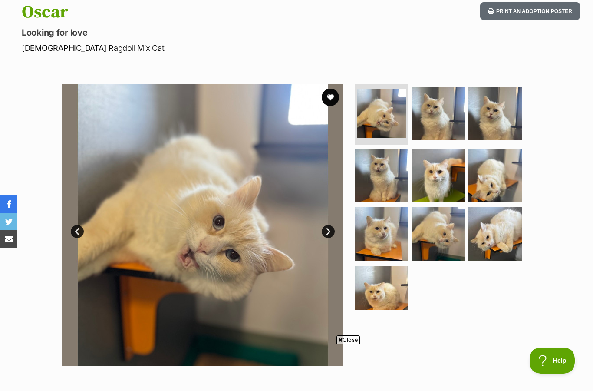
click at [327, 226] on link "Next" at bounding box center [328, 231] width 13 height 13
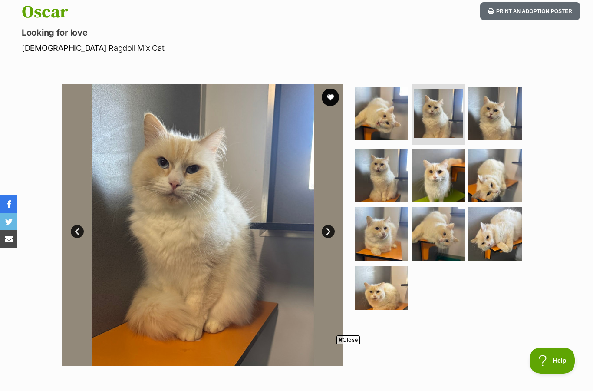
click at [330, 230] on link "Next" at bounding box center [328, 231] width 13 height 13
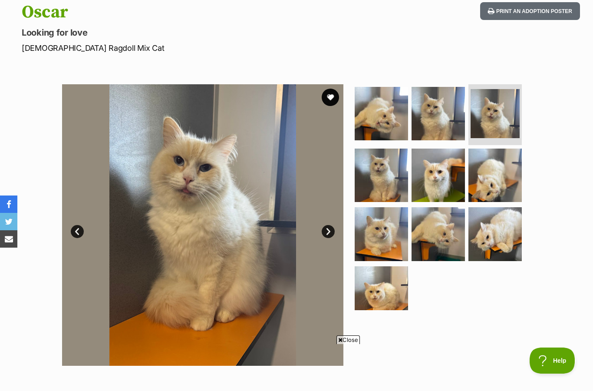
click at [329, 231] on link "Next" at bounding box center [328, 231] width 13 height 13
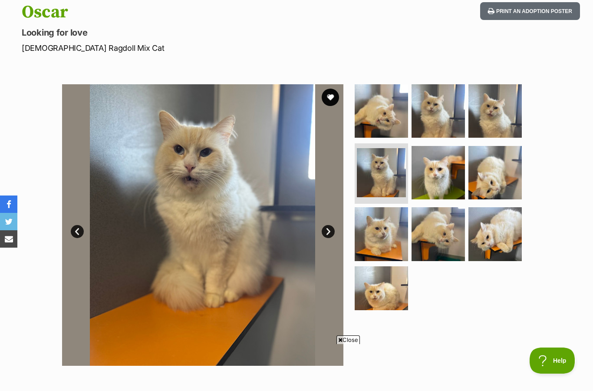
click at [330, 229] on link "Next" at bounding box center [328, 231] width 13 height 13
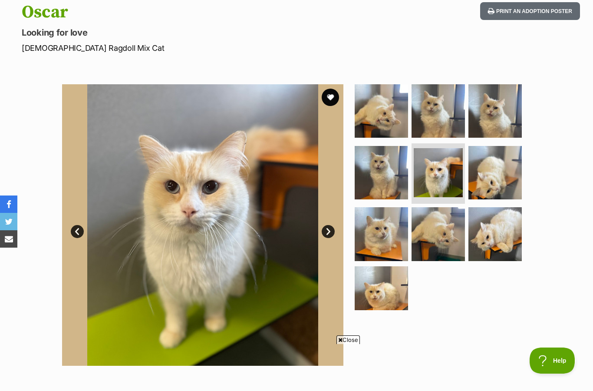
click at [329, 232] on link "Next" at bounding box center [328, 231] width 13 height 13
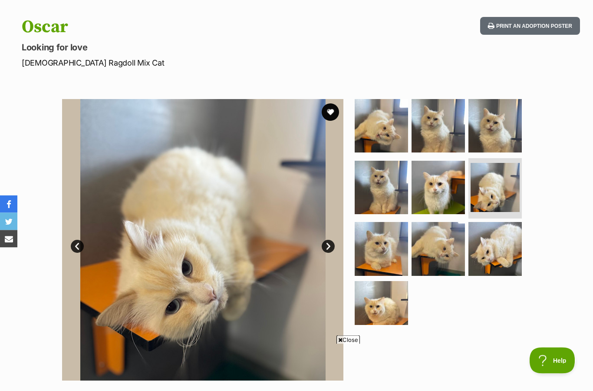
scroll to position [46, 0]
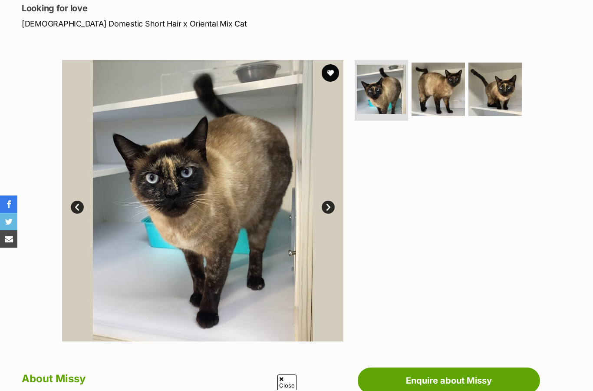
scroll to position [124, 0]
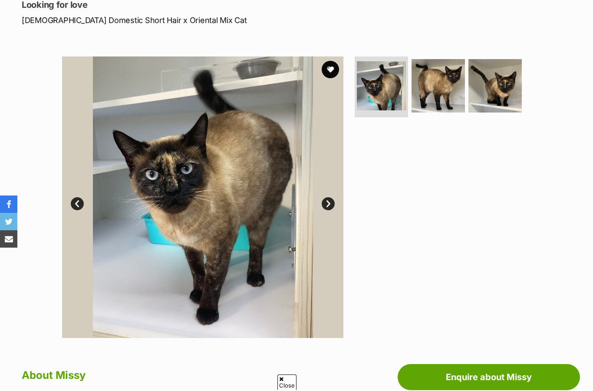
click at [331, 198] on link "Next" at bounding box center [328, 203] width 13 height 13
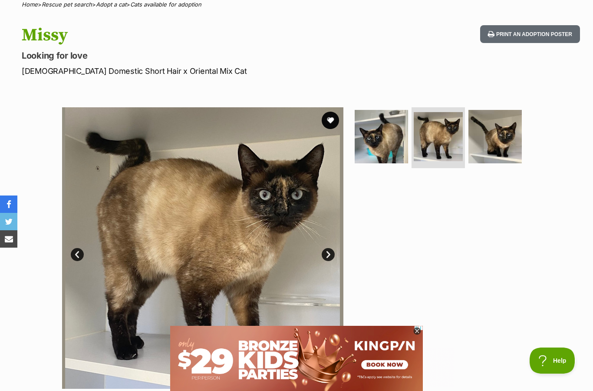
scroll to position [11, 0]
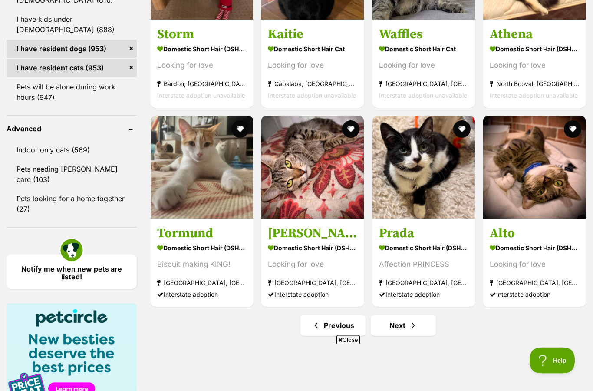
scroll to position [1049, 0]
click at [395, 334] on link "Next" at bounding box center [403, 325] width 65 height 21
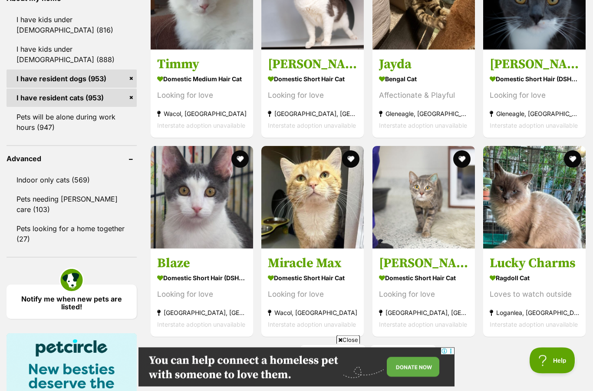
scroll to position [1019, 0]
click at [412, 357] on span "Next page" at bounding box center [413, 355] width 9 height 10
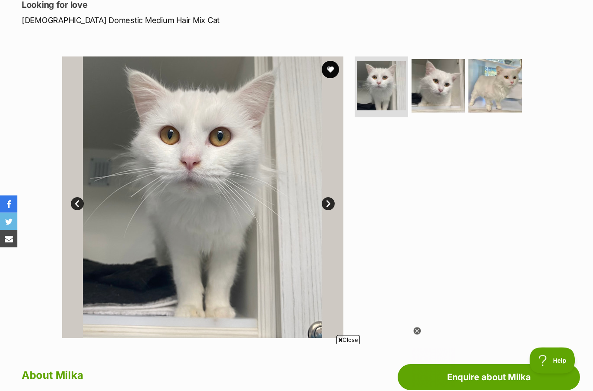
scroll to position [126, 0]
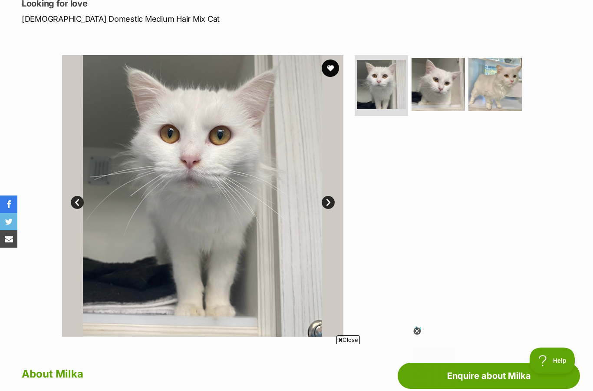
click at [432, 97] on img at bounding box center [438, 84] width 53 height 53
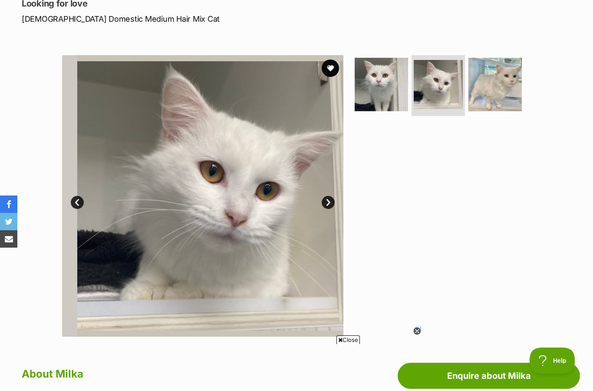
click at [515, 101] on img at bounding box center [495, 84] width 53 height 53
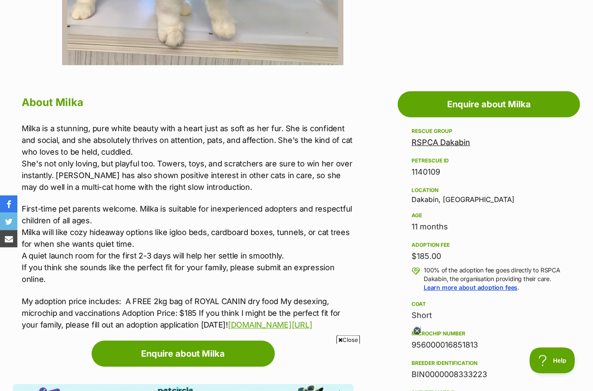
scroll to position [0, 0]
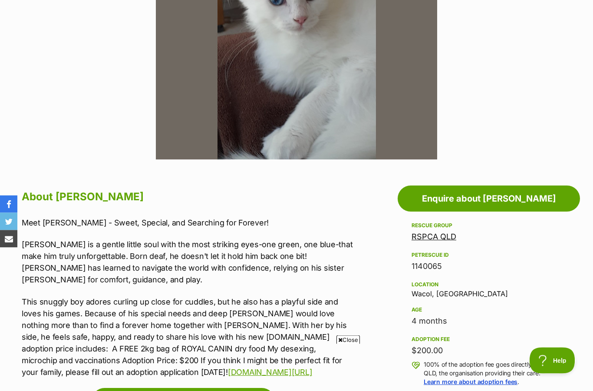
scroll to position [311, 0]
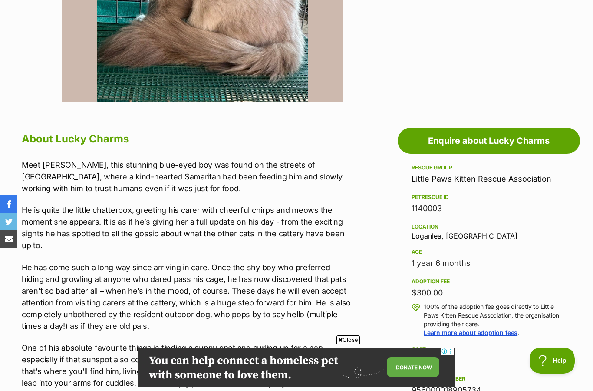
scroll to position [194, 0]
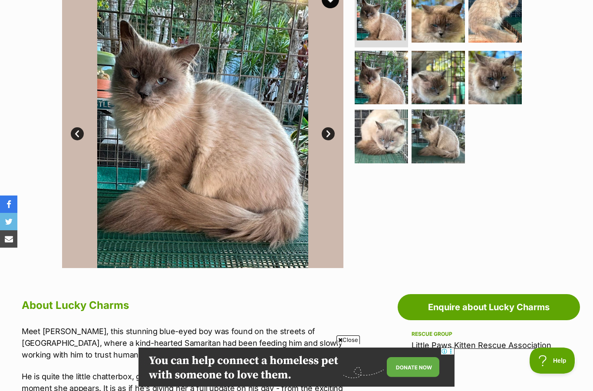
click at [328, 130] on link "Next" at bounding box center [328, 133] width 13 height 13
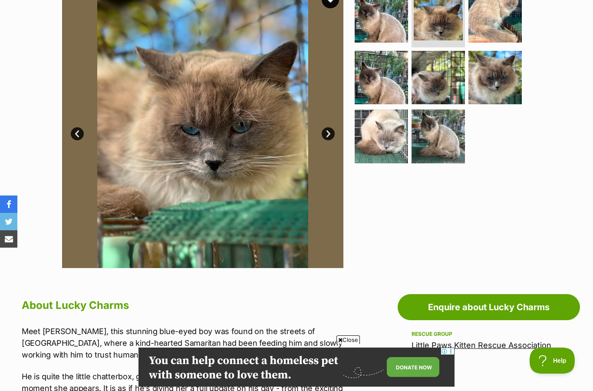
click at [328, 124] on img at bounding box center [202, 127] width 281 height 281
click at [331, 131] on link "Next" at bounding box center [328, 133] width 13 height 13
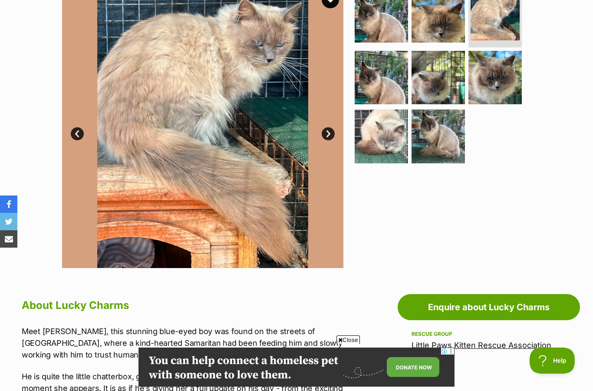
click at [334, 134] on link "Next" at bounding box center [328, 133] width 13 height 13
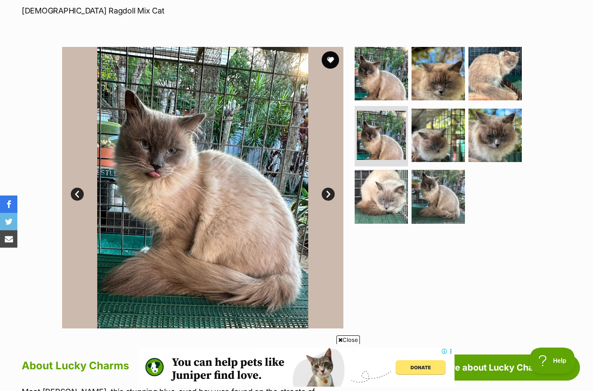
scroll to position [129, 0]
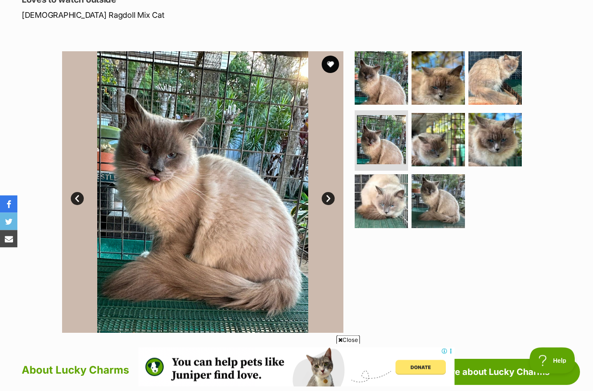
click at [330, 198] on link "Next" at bounding box center [328, 198] width 13 height 13
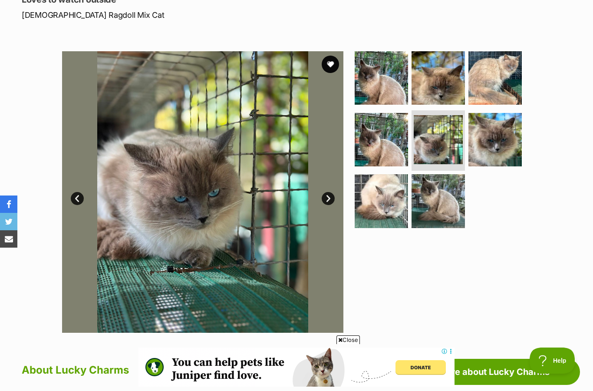
click at [326, 195] on link "Next" at bounding box center [328, 198] width 13 height 13
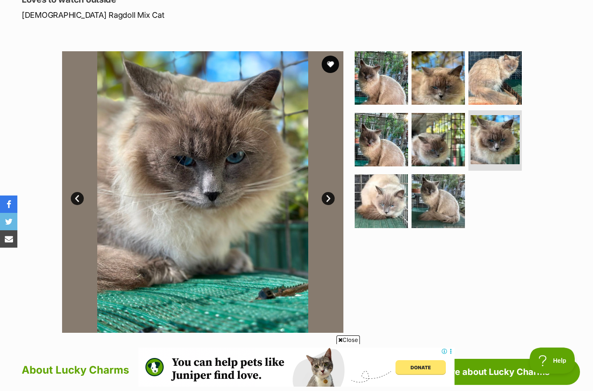
click at [333, 66] on button "favourite" at bounding box center [330, 64] width 17 height 17
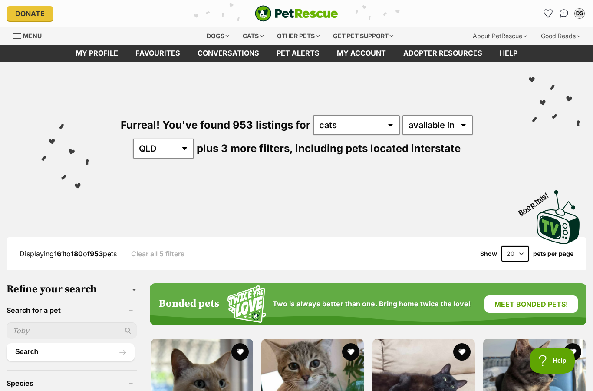
click at [552, 13] on icon "Favourites" at bounding box center [548, 14] width 8 height 8
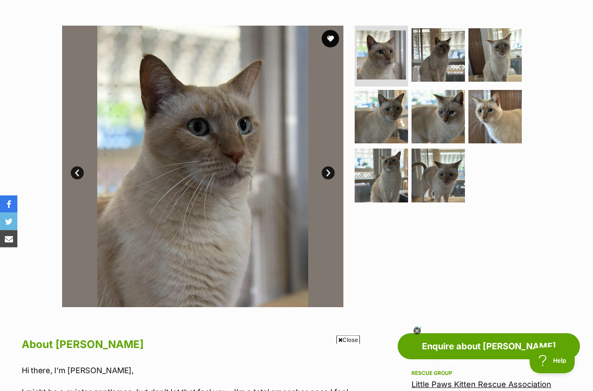
scroll to position [155, 0]
click at [333, 173] on link "Next" at bounding box center [328, 172] width 13 height 13
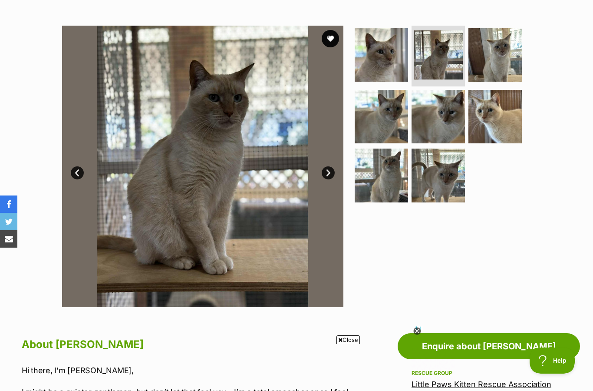
click at [329, 177] on link "Next" at bounding box center [328, 172] width 13 height 13
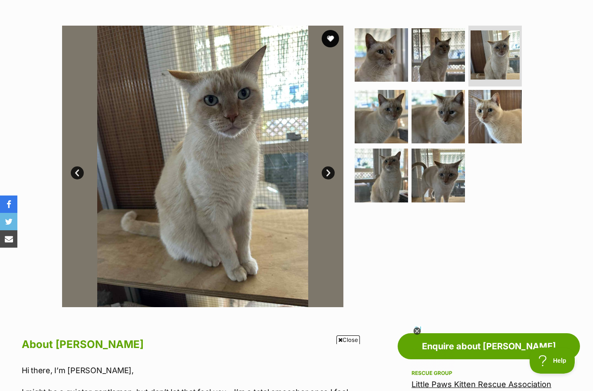
click at [333, 173] on link "Next" at bounding box center [328, 172] width 13 height 13
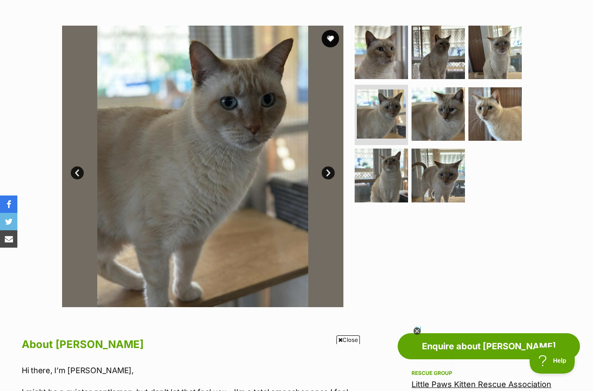
click at [333, 175] on link "Next" at bounding box center [328, 172] width 13 height 13
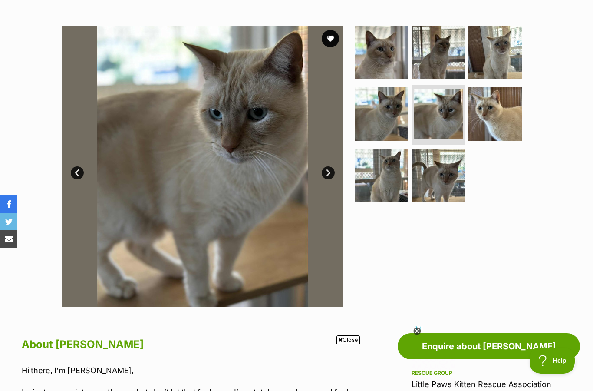
click at [330, 174] on link "Next" at bounding box center [328, 172] width 13 height 13
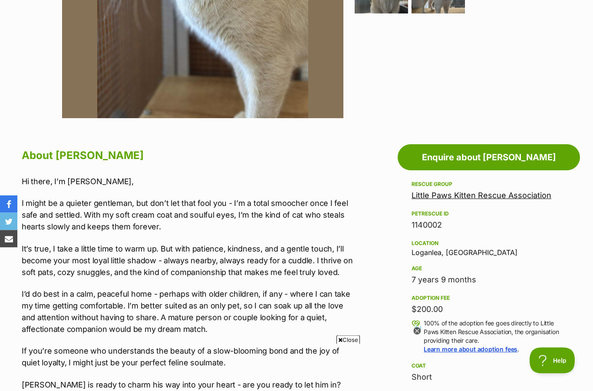
scroll to position [346, 0]
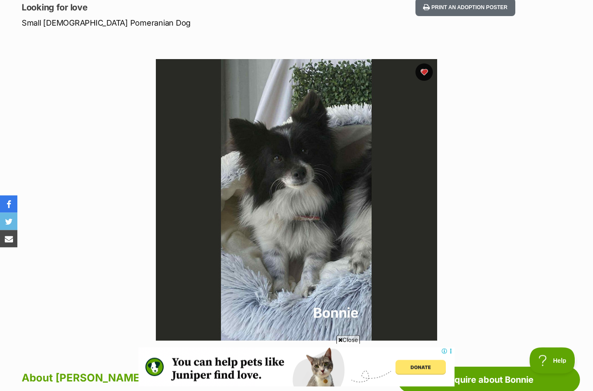
scroll to position [113, 0]
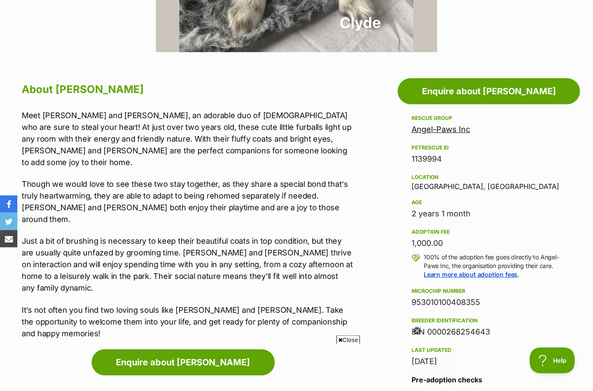
scroll to position [412, 0]
